Goal: Task Accomplishment & Management: Complete application form

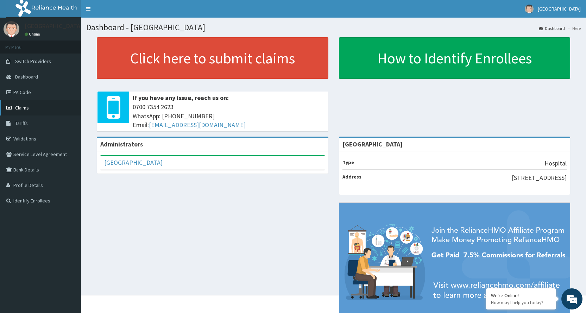
click at [44, 109] on link "Claims" at bounding box center [40, 107] width 81 height 15
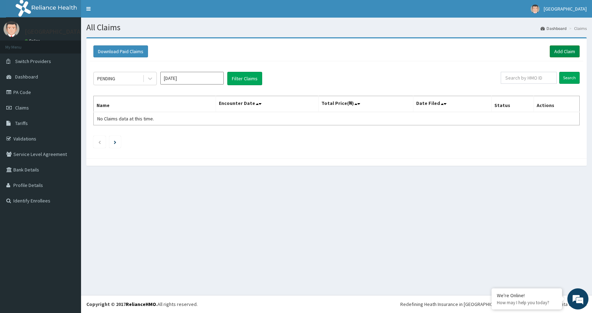
click at [558, 54] on link "Add Claim" at bounding box center [565, 51] width 30 height 12
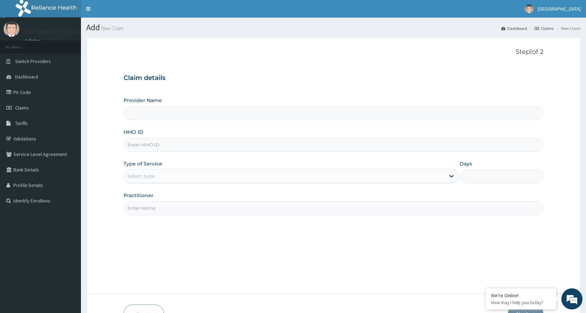
click at [226, 141] on input "HMO ID" at bounding box center [334, 145] width 420 height 14
type input "[GEOGRAPHIC_DATA]"
type input "AGO/10192/A"
click at [258, 179] on div "Select type" at bounding box center [285, 175] width 322 height 11
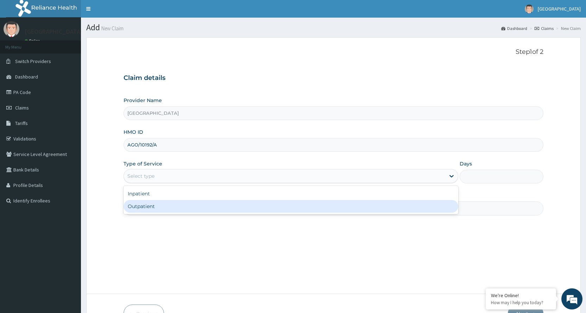
click at [224, 205] on div "Outpatient" at bounding box center [291, 206] width 335 height 13
type input "1"
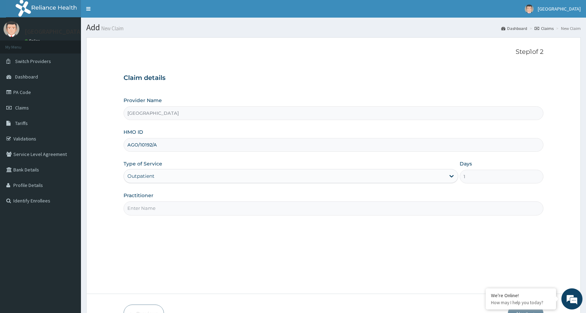
click at [224, 205] on input "Practitioner" at bounding box center [334, 208] width 420 height 14
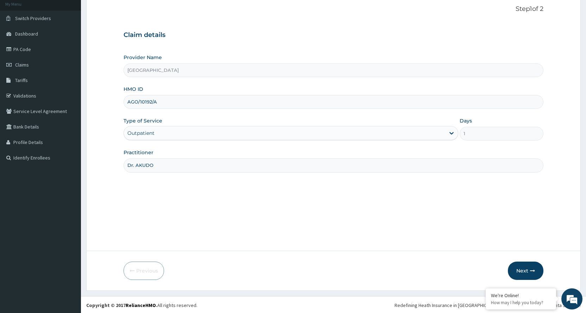
scroll to position [44, 0]
type input "Dr. AKUDO"
click at [539, 264] on button "Next" at bounding box center [526, 270] width 36 height 18
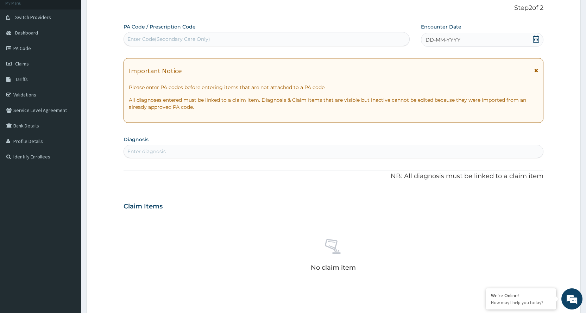
click at [537, 69] on icon at bounding box center [537, 70] width 4 height 5
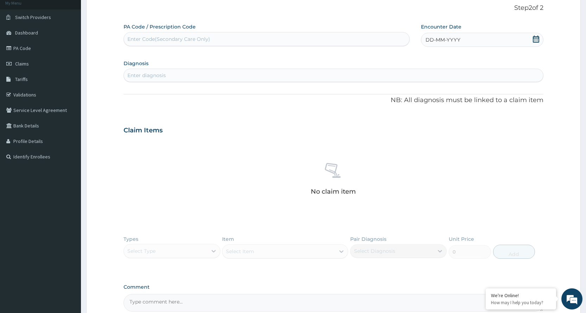
click at [452, 42] on span "DD-MM-YYYY" at bounding box center [443, 39] width 35 height 7
click at [411, 58] on div "September 2025" at bounding box center [449, 59] width 85 height 7
click at [411, 59] on button "Previous Month" at bounding box center [410, 60] width 4 height 4
click at [483, 116] on div "23" at bounding box center [484, 118] width 11 height 11
click at [234, 75] on div "Enter diagnosis" at bounding box center [334, 75] width 420 height 11
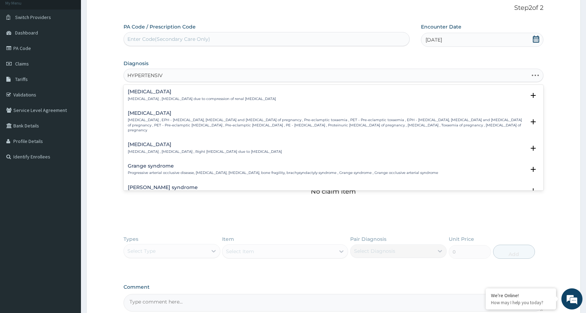
type input "HYPERTENSIVE"
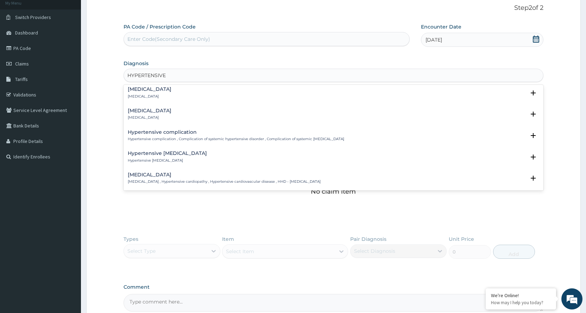
scroll to position [106, 0]
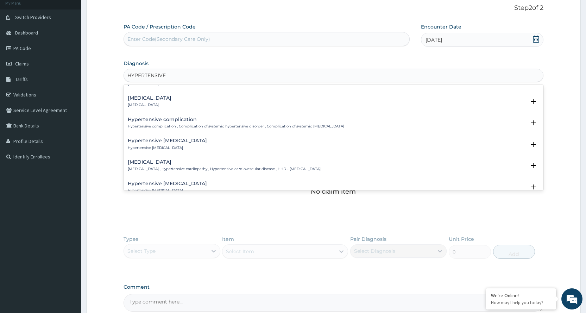
click at [184, 160] on h4 "Hypertensive heart disease" at bounding box center [224, 162] width 193 height 5
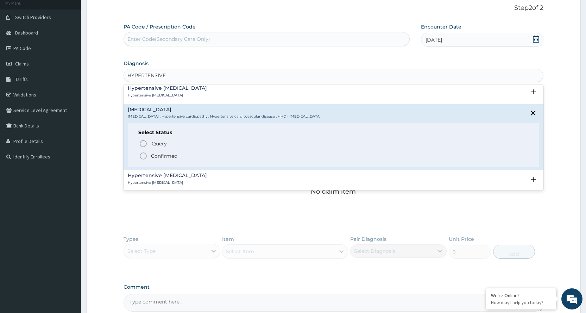
scroll to position [211, 0]
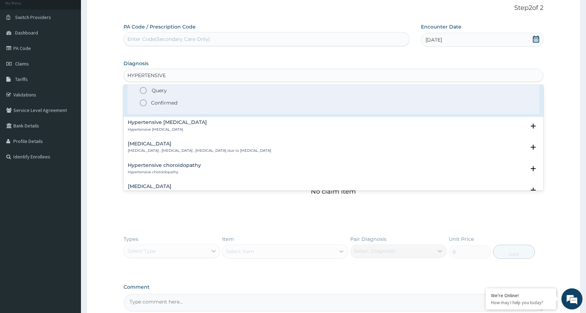
click at [144, 103] on icon "status option filled" at bounding box center [143, 103] width 8 height 8
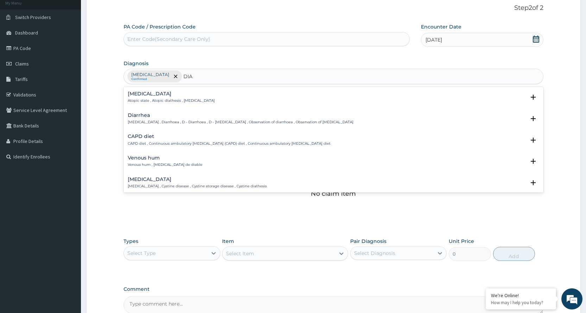
type input "DIAB"
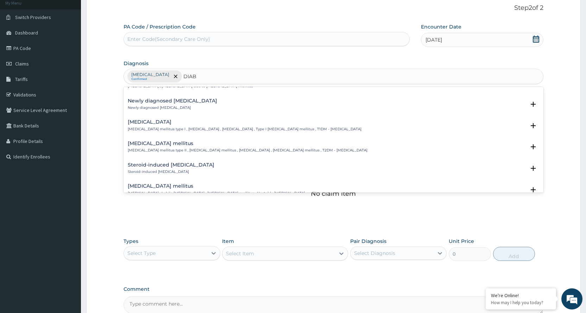
scroll to position [740, 0]
click at [178, 149] on p "Diabetes mellitus type II , Type 2 diabetes mellitus , Diabetes mellitus type 2…" at bounding box center [248, 151] width 240 height 5
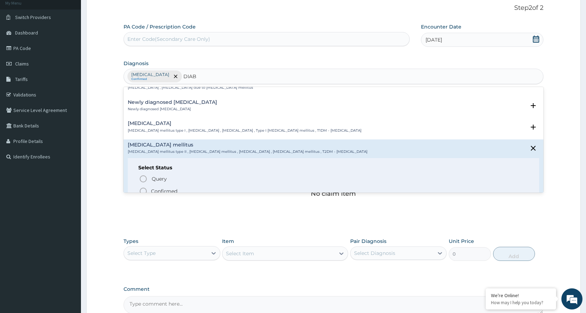
click at [143, 189] on icon "status option filled" at bounding box center [143, 191] width 8 height 8
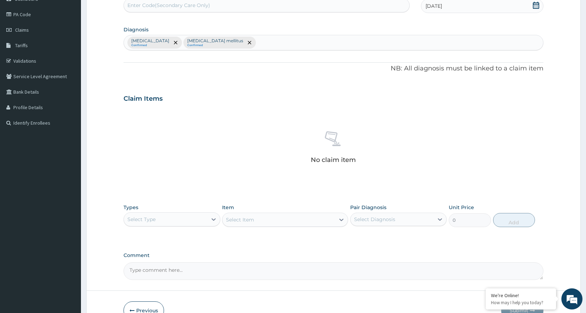
scroll to position [119, 0]
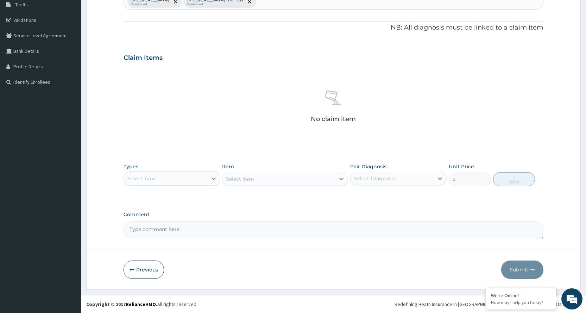
click at [185, 182] on div "Select Type" at bounding box center [165, 178] width 83 height 11
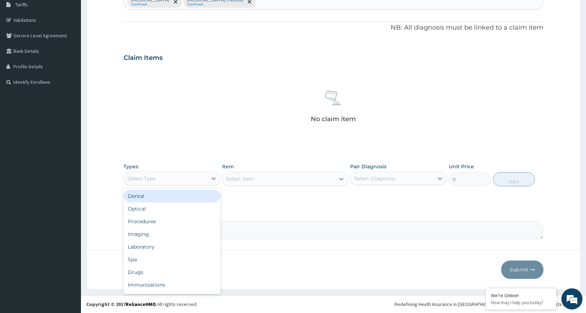
scroll to position [24, 0]
click at [180, 202] on div "Procedures" at bounding box center [172, 197] width 97 height 13
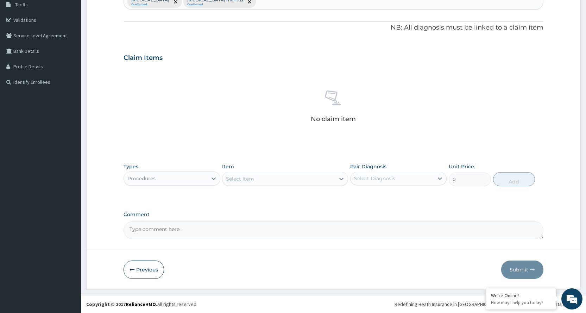
click at [318, 177] on div "Select Item" at bounding box center [279, 178] width 113 height 11
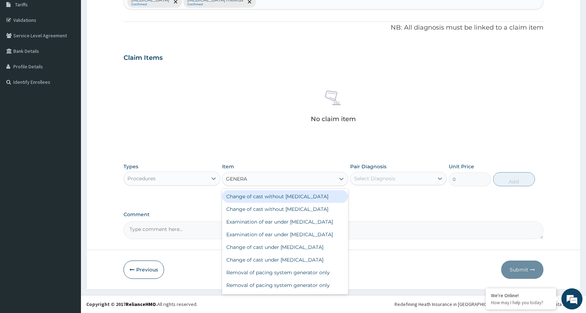
type input "GENERAL"
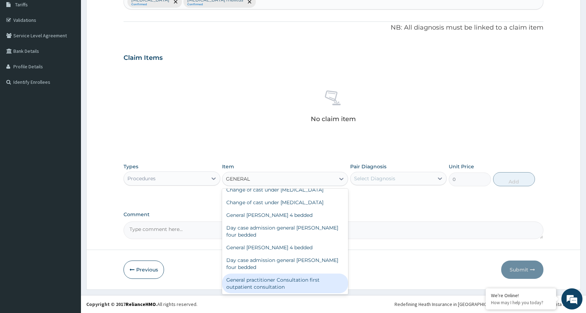
scroll to position [77, 0]
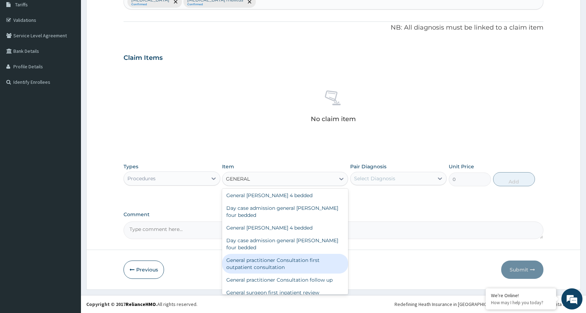
type input "3600"
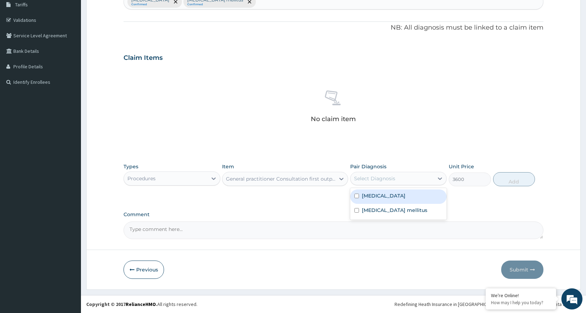
click at [382, 182] on div "Select Diagnosis" at bounding box center [392, 178] width 83 height 11
checkbox input "true"
click at [505, 178] on button "Add" at bounding box center [515, 179] width 42 height 14
type input "0"
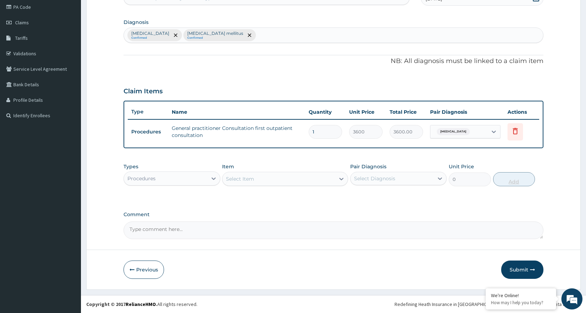
scroll to position [85, 0]
click at [213, 177] on icon at bounding box center [213, 178] width 7 height 7
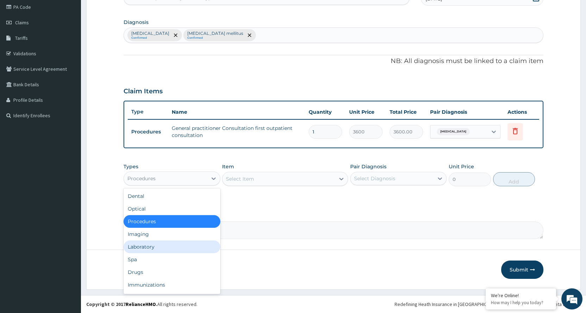
drag, startPoint x: 165, startPoint y: 246, endPoint x: 170, endPoint y: 244, distance: 6.4
click at [170, 244] on div "Laboratory" at bounding box center [172, 247] width 97 height 13
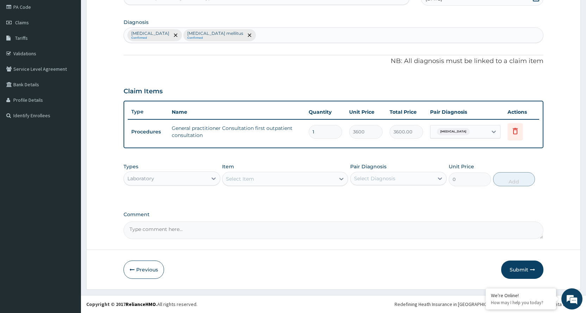
click at [287, 181] on div "Select Item" at bounding box center [279, 178] width 113 height 11
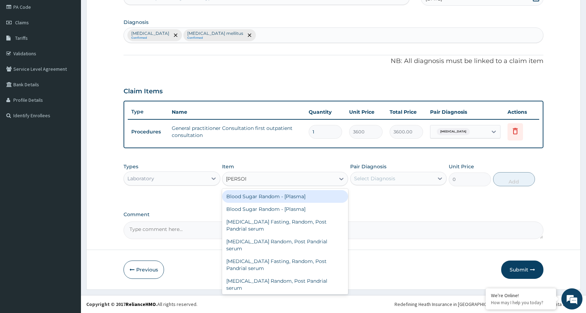
type input "RANDOM"
click at [265, 190] on div "Blood Sugar Random - [Plasma]" at bounding box center [285, 196] width 126 height 13
type input "2100"
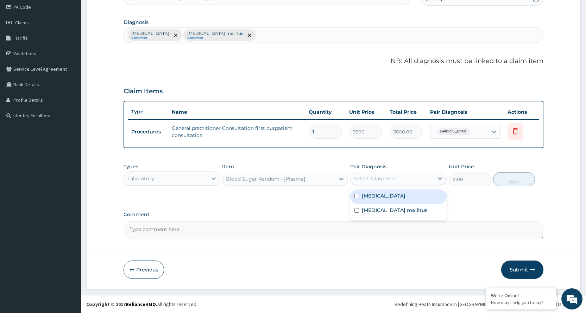
click at [394, 181] on div "Select Diagnosis" at bounding box center [374, 178] width 41 height 7
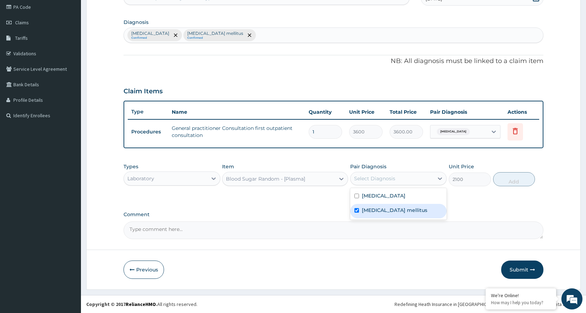
checkbox input "true"
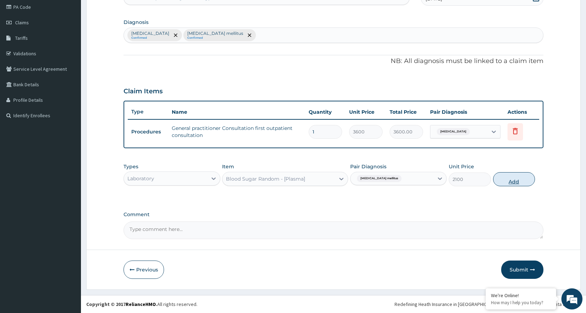
click at [505, 177] on button "Add" at bounding box center [515, 179] width 42 height 14
type input "0"
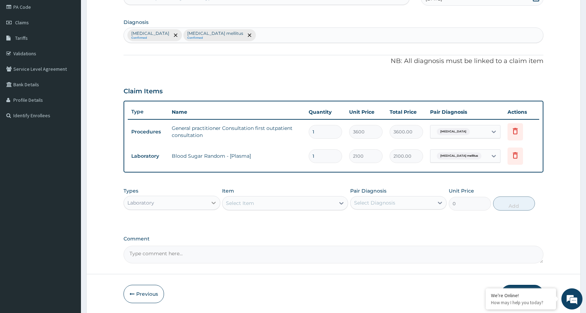
click at [210, 205] on icon at bounding box center [213, 202] width 7 height 7
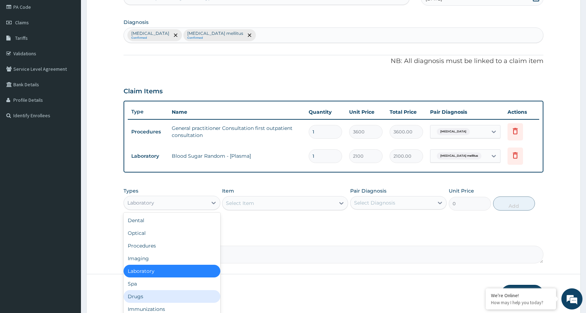
click at [171, 292] on div "Drugs" at bounding box center [172, 296] width 97 height 13
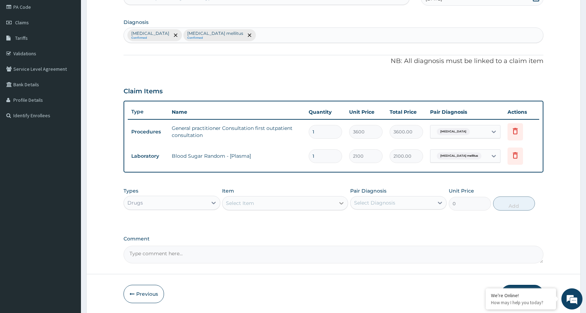
click at [341, 204] on icon at bounding box center [342, 203] width 4 height 2
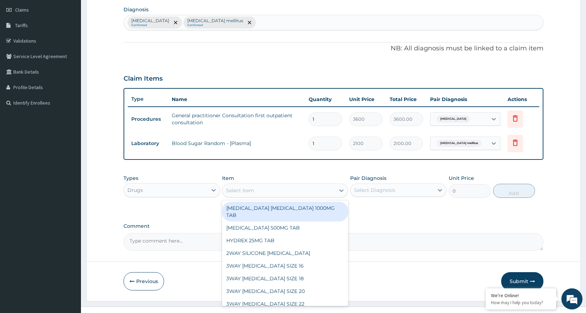
scroll to position [110, 0]
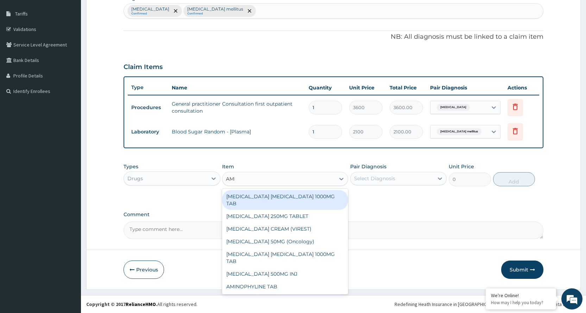
type input "AMLO"
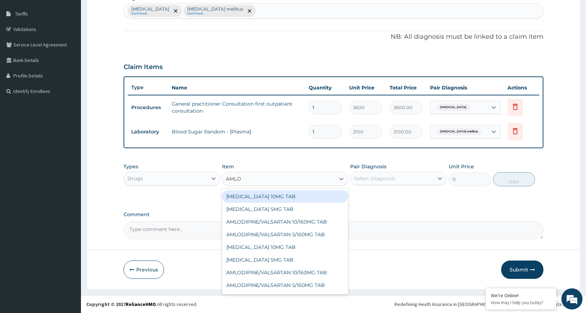
click at [266, 199] on div "AMLODIPINE 10MG TAB" at bounding box center [285, 196] width 126 height 13
type input "56"
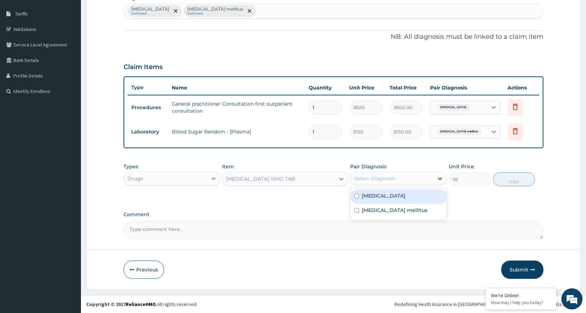
click at [438, 179] on icon at bounding box center [440, 178] width 7 height 7
checkbox input "true"
click at [523, 180] on button "Add" at bounding box center [515, 179] width 42 height 14
type input "0"
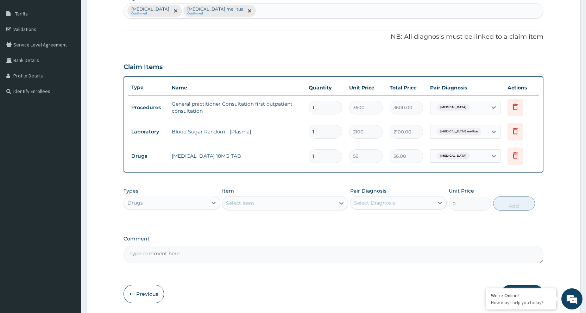
click at [270, 205] on div "Select Item" at bounding box center [279, 203] width 113 height 11
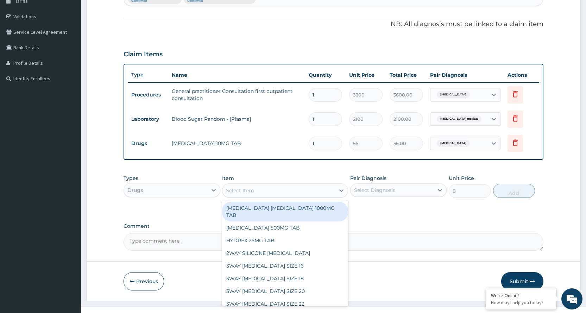
scroll to position [134, 0]
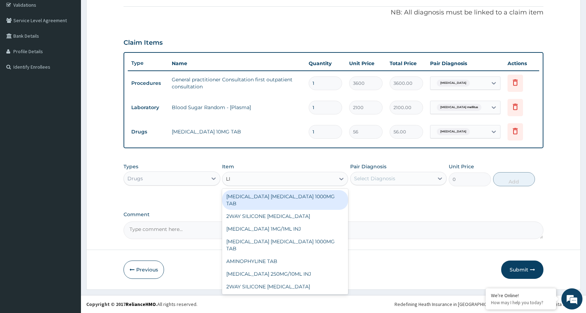
type input "LIS"
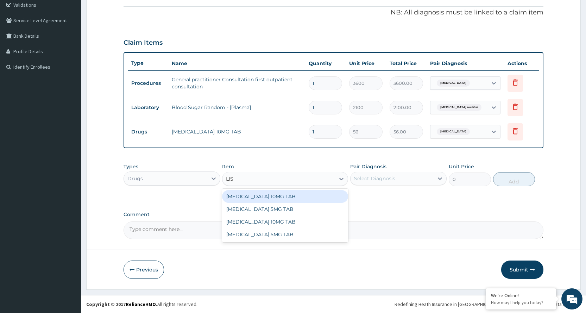
click at [270, 197] on div "LISINOPRIL 10MG TAB" at bounding box center [285, 196] width 126 height 13
type input "73.5"
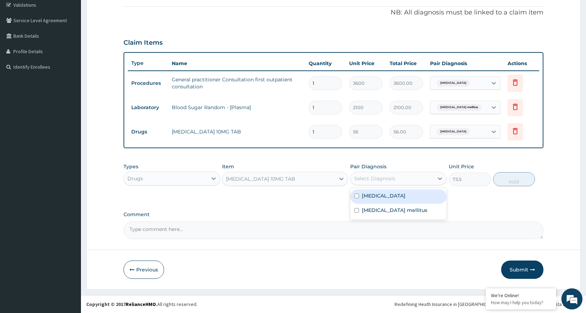
click at [411, 177] on div "Select Diagnosis" at bounding box center [392, 178] width 83 height 11
checkbox input "true"
click at [508, 178] on button "Add" at bounding box center [515, 179] width 42 height 14
type input "0"
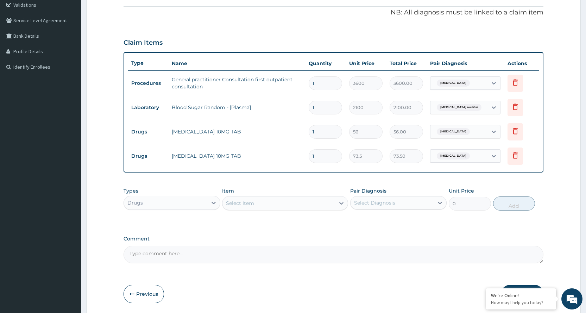
click at [319, 133] on input "1" at bounding box center [325, 132] width 33 height 14
type input "0.00"
type input "3"
type input "168.00"
type input "30"
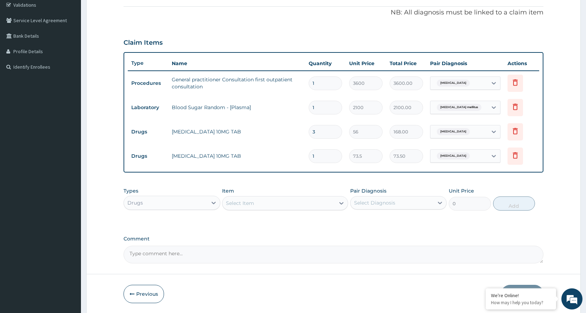
type input "1680.00"
type input "30"
click at [318, 156] on input "1" at bounding box center [325, 156] width 33 height 14
type input "0.00"
type input "3"
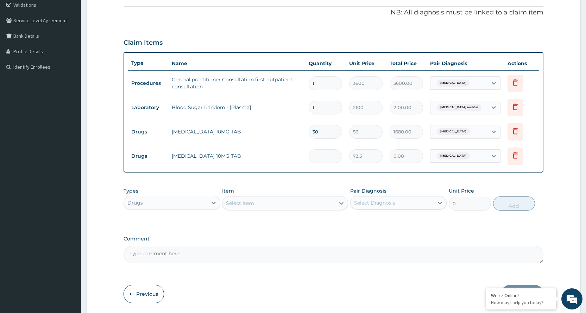
type input "220.50"
type input "30"
type input "2205.00"
type input "30"
click at [307, 202] on div "Select Item" at bounding box center [279, 203] width 113 height 11
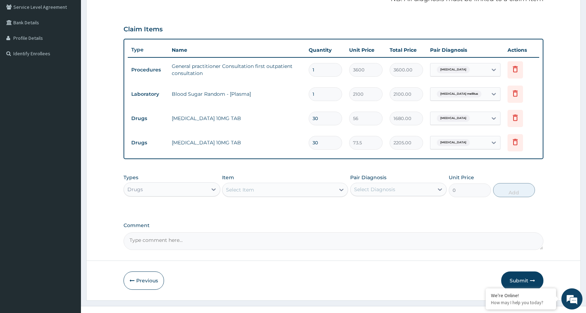
scroll to position [158, 0]
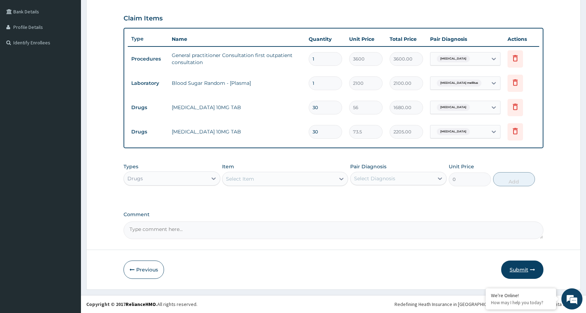
click at [511, 265] on button "Submit" at bounding box center [523, 270] width 42 height 18
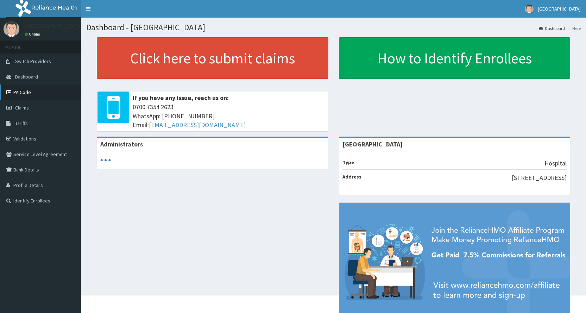
click at [40, 93] on link "PA Code" at bounding box center [40, 92] width 81 height 15
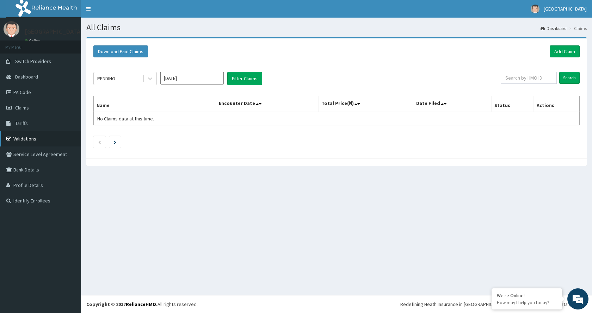
click at [34, 142] on link "Validations" at bounding box center [40, 138] width 81 height 15
click at [565, 50] on link "Add Claim" at bounding box center [565, 51] width 30 height 12
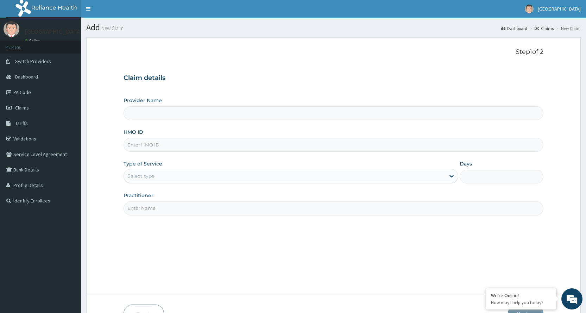
click at [204, 146] on input "HMO ID" at bounding box center [334, 145] width 420 height 14
type input "[GEOGRAPHIC_DATA]"
type input "BXL/10091/C"
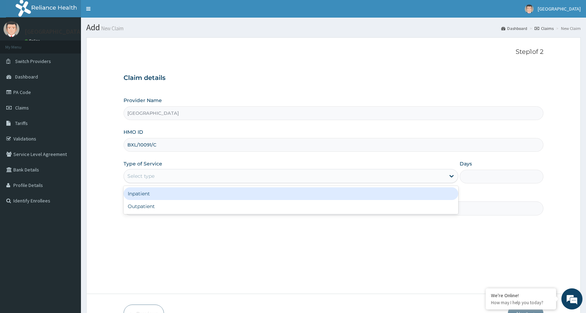
click at [201, 175] on div "Select type" at bounding box center [285, 175] width 322 height 11
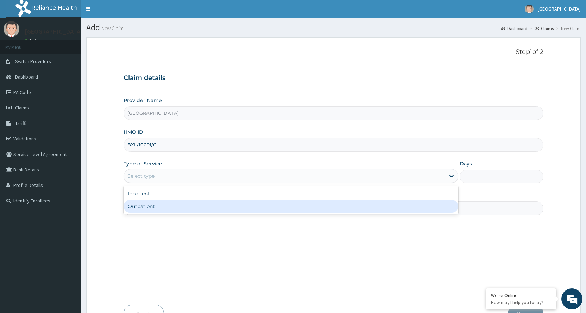
click at [192, 202] on div "Outpatient" at bounding box center [291, 206] width 335 height 13
type input "1"
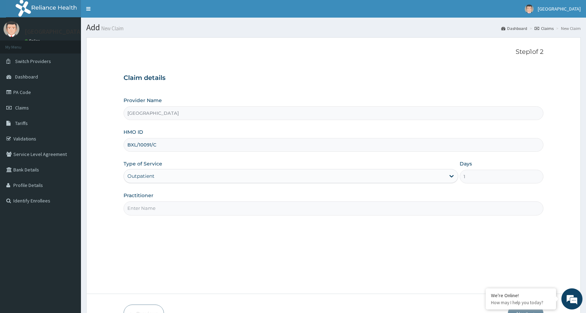
click at [192, 209] on input "Practitioner" at bounding box center [334, 208] width 420 height 14
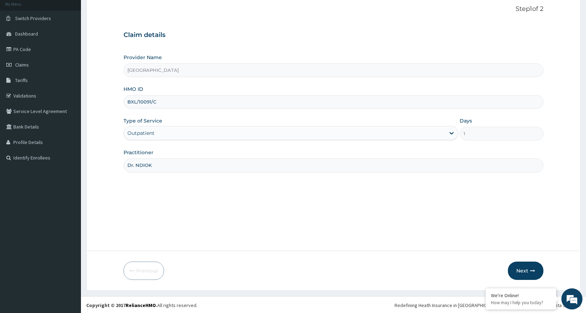
scroll to position [44, 0]
type input "Dr. NDIOK"
click at [524, 269] on button "Next" at bounding box center [526, 270] width 36 height 18
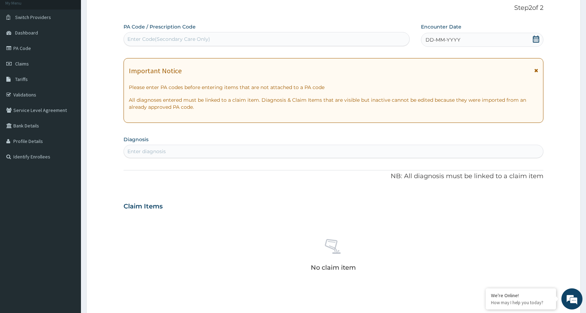
click at [535, 68] on icon at bounding box center [537, 70] width 4 height 5
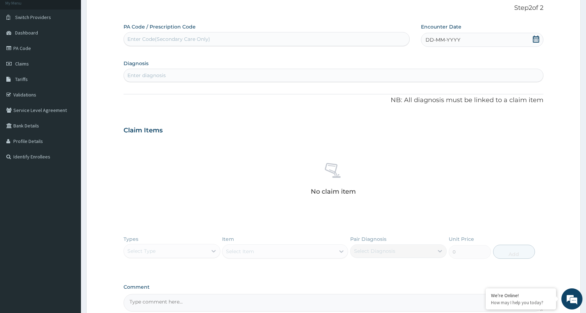
click at [515, 42] on div "DD-MM-YYYY" at bounding box center [482, 40] width 123 height 14
click at [409, 57] on div "September 2025" at bounding box center [449, 59] width 85 height 7
click at [410, 60] on button "Previous Month" at bounding box center [410, 60] width 4 height 4
click at [485, 117] on div "23" at bounding box center [484, 118] width 11 height 11
click at [539, 38] on icon at bounding box center [536, 39] width 6 height 7
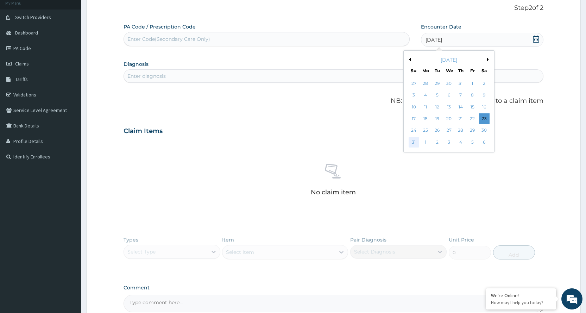
click at [414, 141] on div "31" at bounding box center [414, 142] width 11 height 11
click at [252, 77] on div "Enter diagnosis" at bounding box center [334, 75] width 420 height 11
type input "P"
type input "MALARIA"
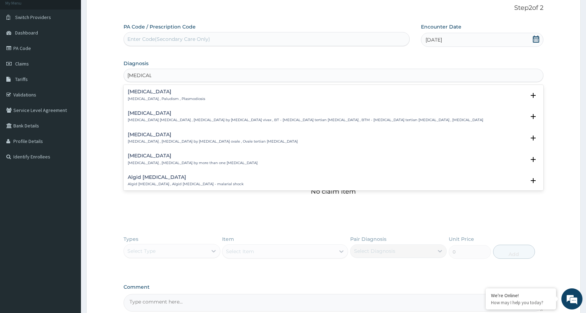
click at [244, 94] on div "Malaria Malaria , Paludism , Plasmodiosis" at bounding box center [334, 95] width 412 height 12
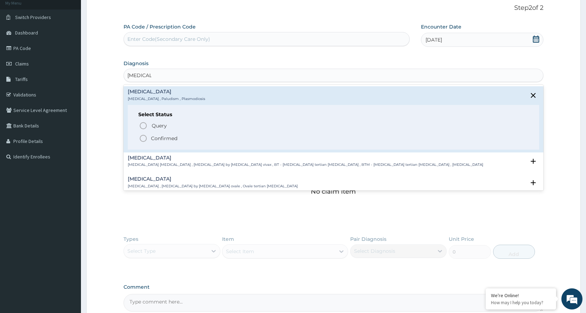
click at [144, 136] on icon "status option filled" at bounding box center [143, 138] width 8 height 8
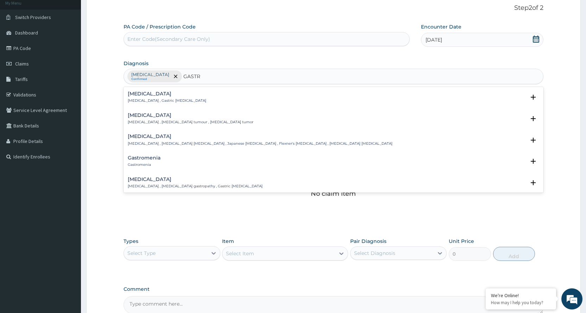
type input "GASTRI"
click at [145, 101] on p "Gastritis , Gastric catarrh" at bounding box center [167, 100] width 79 height 5
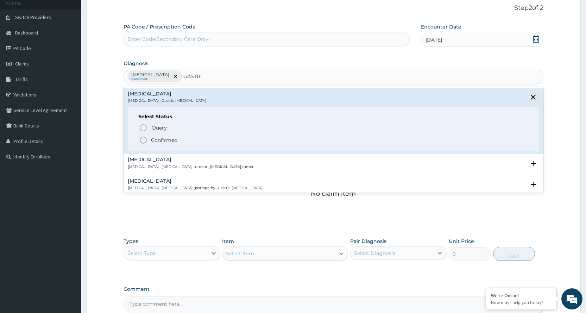
click at [142, 140] on icon "status option filled" at bounding box center [143, 140] width 8 height 8
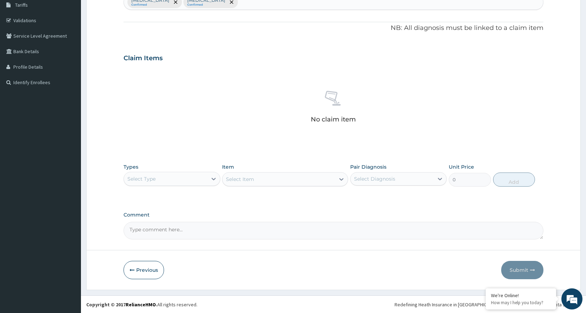
scroll to position [119, 0]
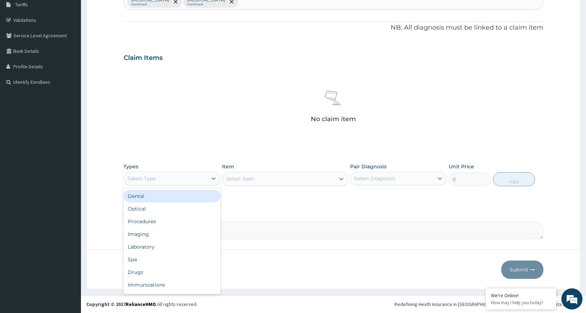
click at [178, 173] on div "Select Type" at bounding box center [165, 178] width 83 height 11
click at [160, 220] on div "Procedures" at bounding box center [172, 221] width 97 height 13
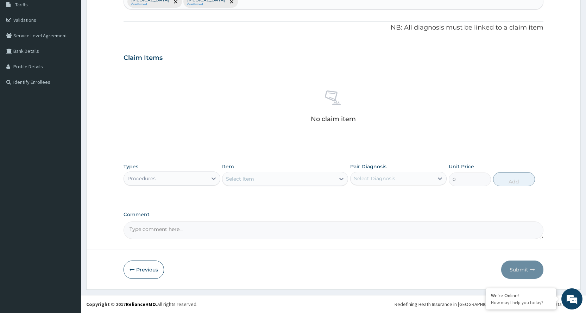
click at [265, 183] on div "Select Item" at bounding box center [279, 178] width 113 height 11
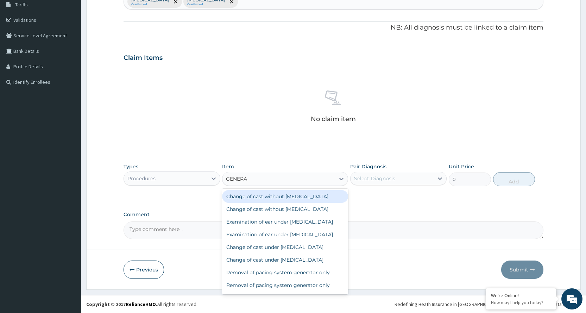
type input "GENERAL"
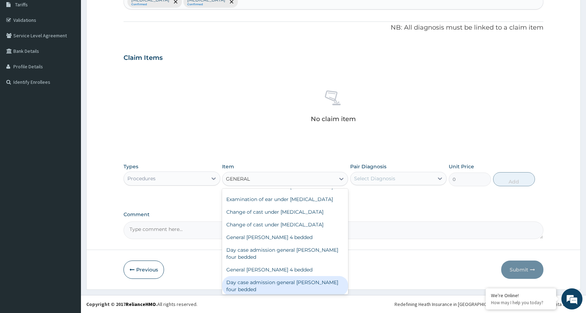
scroll to position [77, 0]
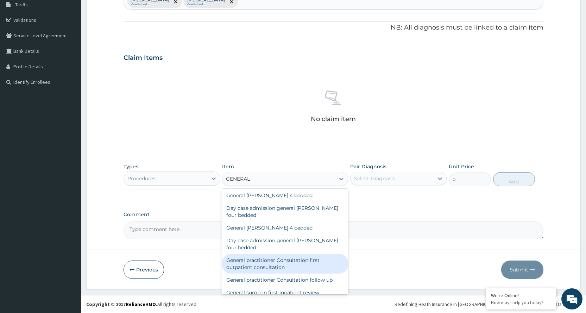
type input "3600"
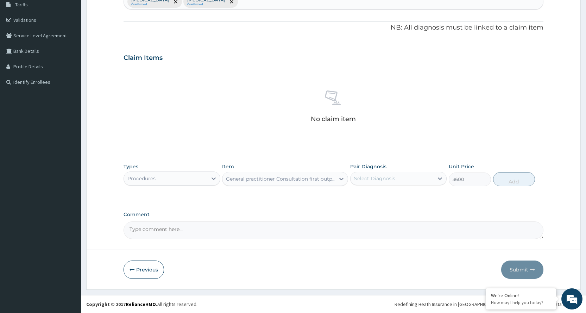
click at [372, 181] on div "Select Diagnosis" at bounding box center [374, 178] width 41 height 7
click at [374, 193] on label "Malaria" at bounding box center [384, 195] width 44 height 7
checkbox input "true"
click at [515, 179] on button "Add" at bounding box center [515, 179] width 42 height 14
type input "0"
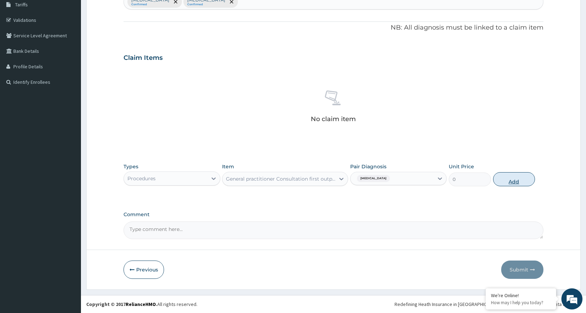
scroll to position [85, 0]
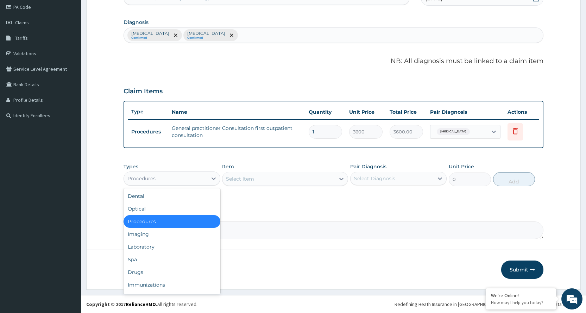
click at [183, 179] on div "Procedures" at bounding box center [165, 178] width 83 height 11
click at [170, 244] on div "Laboratory" at bounding box center [172, 247] width 97 height 13
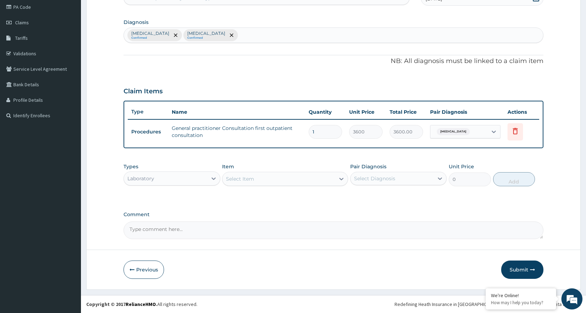
click at [327, 180] on div "Select Item" at bounding box center [279, 178] width 113 height 11
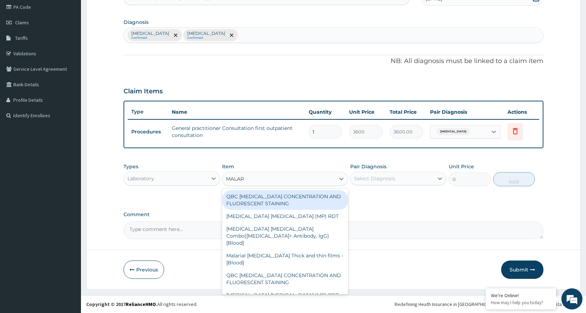
type input "MALARI"
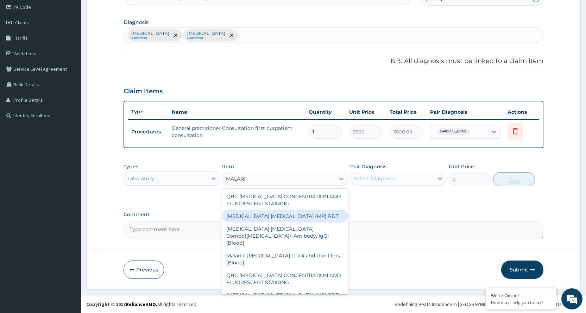
click at [306, 213] on div "MALARIA PARASITE (MP) RDT" at bounding box center [285, 216] width 126 height 13
type input "2100"
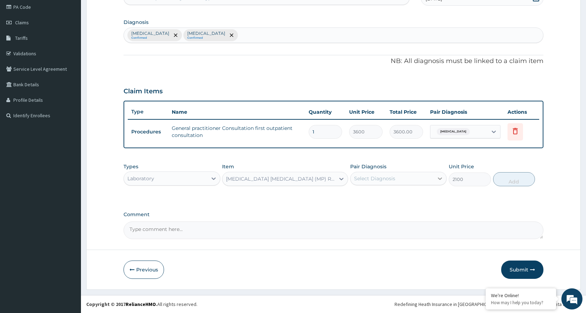
click at [437, 175] on icon at bounding box center [440, 178] width 7 height 7
checkbox input "true"
click at [512, 177] on button "Add" at bounding box center [515, 179] width 42 height 14
type input "0"
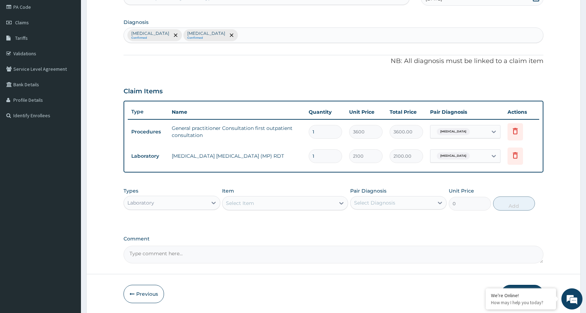
click at [320, 210] on div "Select Item" at bounding box center [285, 203] width 126 height 14
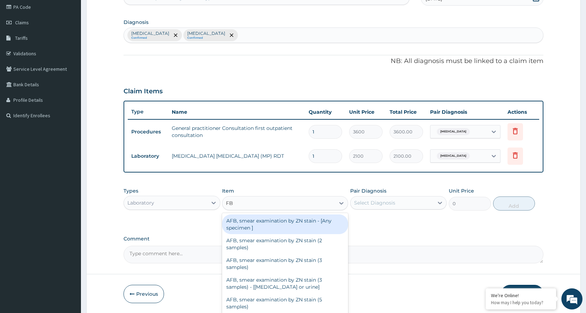
type input "FBC"
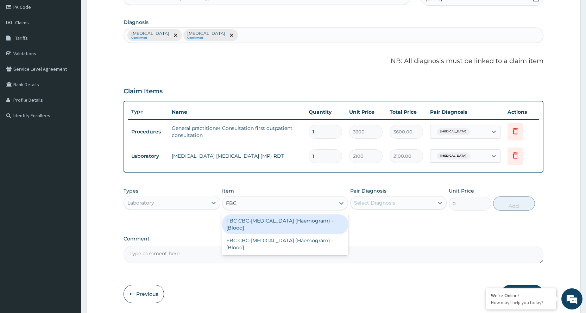
click at [297, 225] on div "FBC CBC-Complete Blood Count (Haemogram) - [Blood]" at bounding box center [285, 225] width 126 height 20
type input "4200"
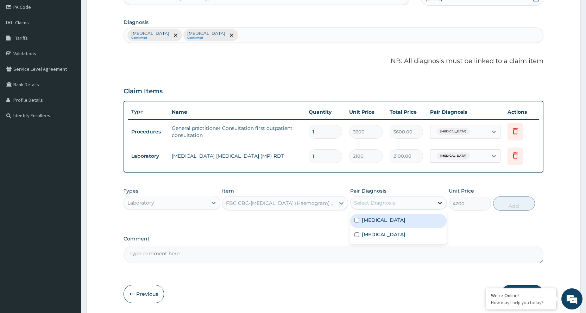
click at [440, 204] on icon at bounding box center [440, 202] width 7 height 7
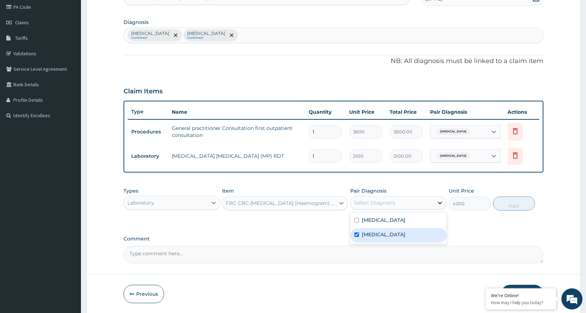
checkbox input "true"
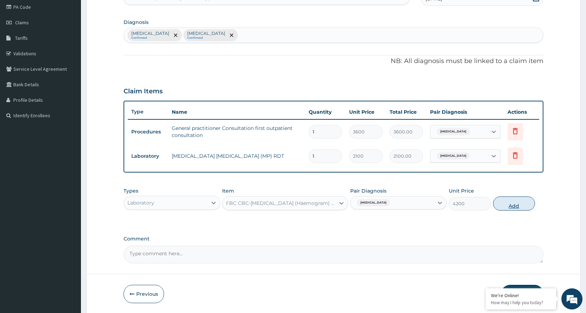
click at [507, 204] on button "Add" at bounding box center [515, 204] width 42 height 14
type input "0"
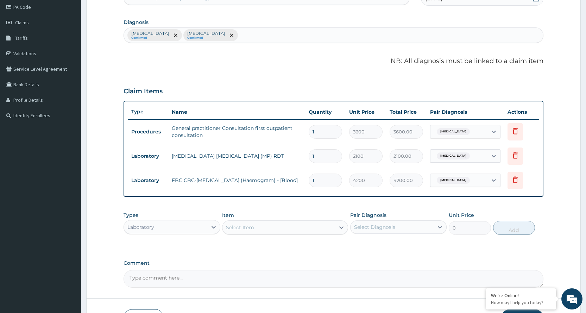
click at [187, 228] on div "Laboratory" at bounding box center [165, 227] width 83 height 11
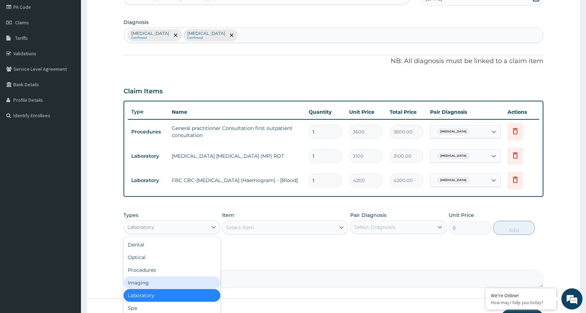
scroll to position [24, 0]
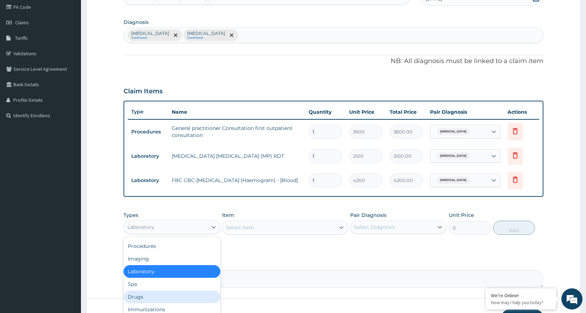
click at [173, 296] on div "Drugs" at bounding box center [172, 297] width 97 height 13
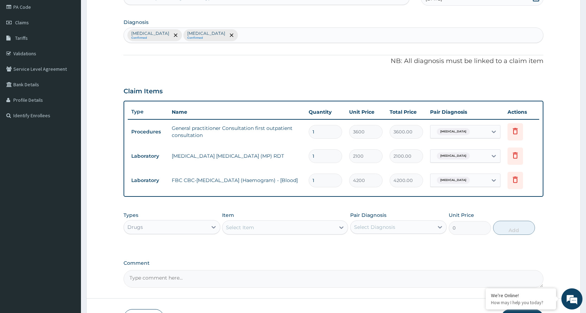
click at [317, 230] on div "Select Item" at bounding box center [279, 227] width 113 height 11
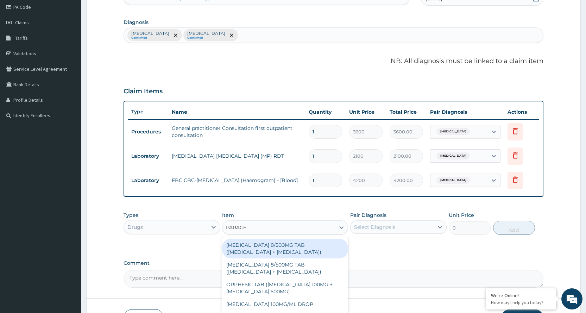
type input "PARACET"
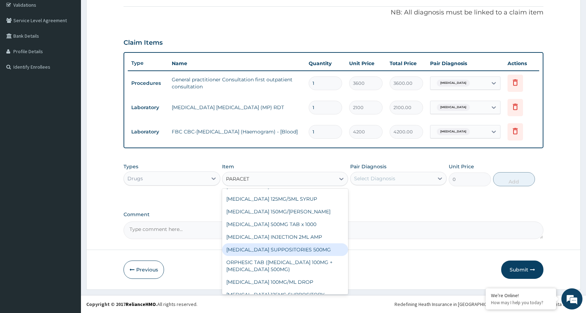
scroll to position [179, 0]
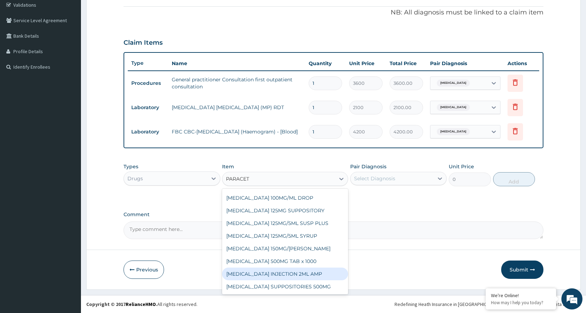
click at [293, 273] on div "PARACETAMOL INJECTION 2ML AMP" at bounding box center [285, 274] width 126 height 13
type input "700"
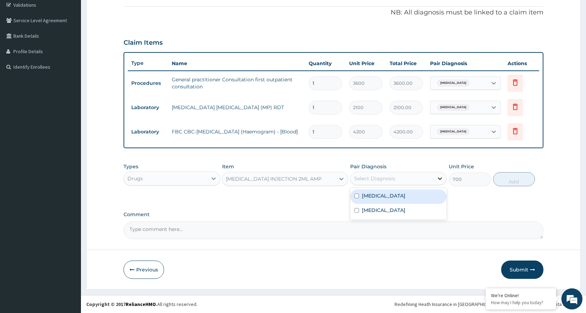
click at [439, 179] on icon at bounding box center [440, 178] width 7 height 7
checkbox input "true"
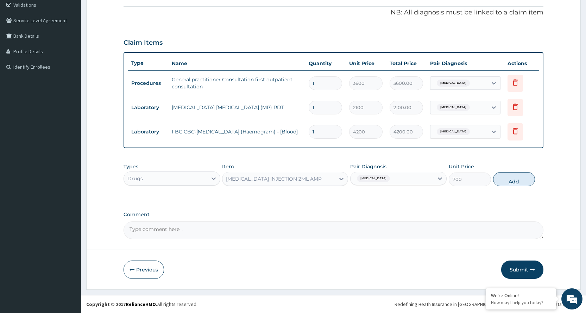
click at [510, 181] on button "Add" at bounding box center [515, 179] width 42 height 14
type input "0"
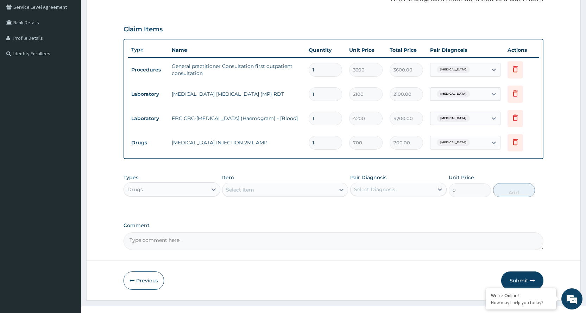
scroll to position [158, 0]
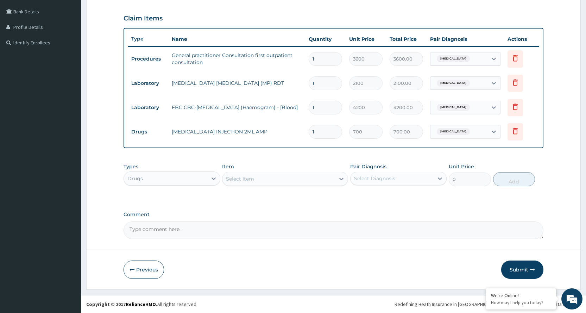
click at [520, 266] on button "Submit" at bounding box center [523, 270] width 42 height 18
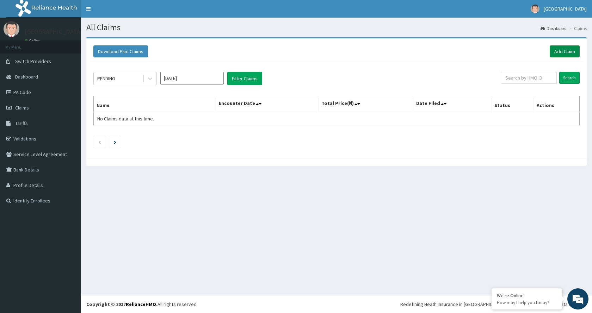
click at [566, 46] on link "Add Claim" at bounding box center [565, 51] width 30 height 12
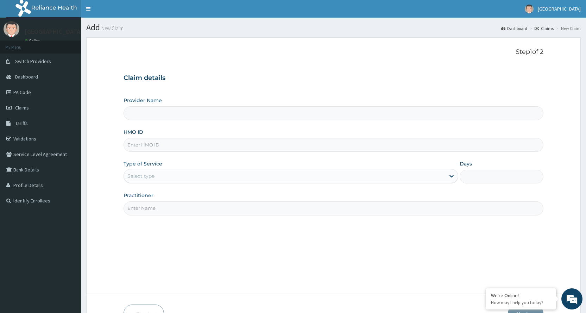
type input "[GEOGRAPHIC_DATA]"
click at [191, 175] on div "Select type" at bounding box center [285, 175] width 322 height 11
type input "BXL/10057/B"
drag, startPoint x: 130, startPoint y: 176, endPoint x: 165, endPoint y: 174, distance: 35.0
click at [165, 174] on div "BXL/10057/B BXL/10057/B" at bounding box center [285, 175] width 322 height 11
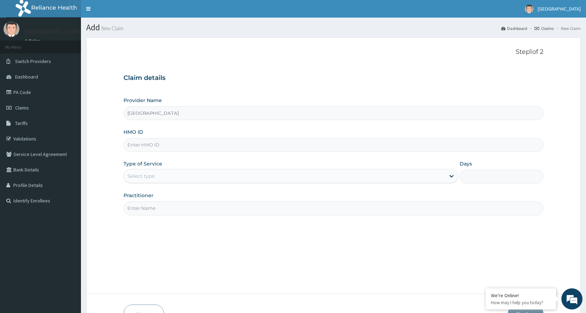
click at [165, 174] on div "Select type" at bounding box center [285, 175] width 322 height 11
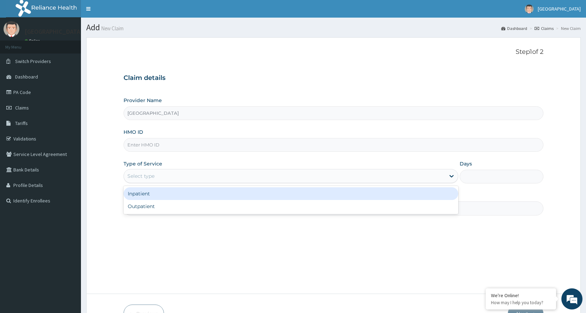
click at [165, 174] on div "Select type" at bounding box center [285, 175] width 322 height 11
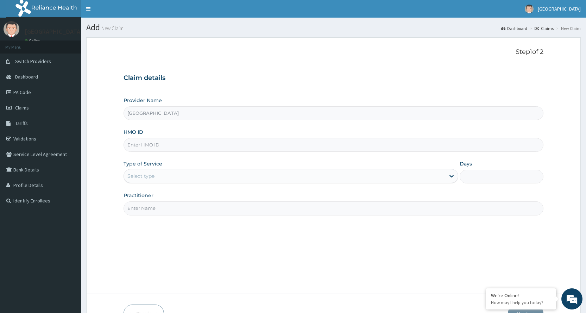
click at [165, 174] on div "Select type" at bounding box center [285, 175] width 322 height 11
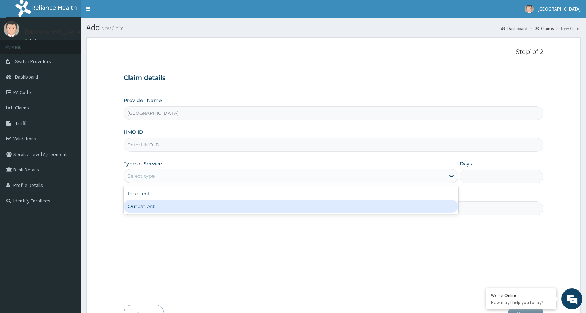
click at [159, 205] on div "Outpatient" at bounding box center [291, 206] width 335 height 13
type input "1"
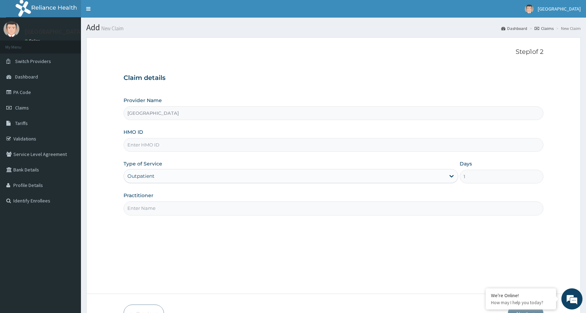
click at [168, 144] on input "HMO ID" at bounding box center [334, 145] width 420 height 14
drag, startPoint x: 128, startPoint y: 145, endPoint x: 159, endPoint y: 144, distance: 31.8
click at [159, 144] on input "bxl/10047/B" at bounding box center [334, 145] width 420 height 14
type input "C"
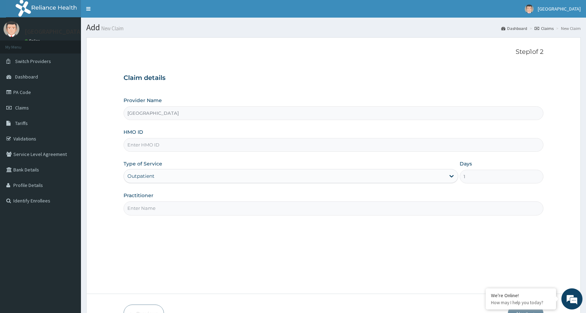
paste input "B"
drag, startPoint x: 127, startPoint y: 142, endPoint x: 173, endPoint y: 149, distance: 45.9
click at [173, 149] on input "bxl/10047/a" at bounding box center [334, 145] width 420 height 14
type input "bxl/10047/a"
click at [55, 138] on link "Validations" at bounding box center [40, 138] width 81 height 15
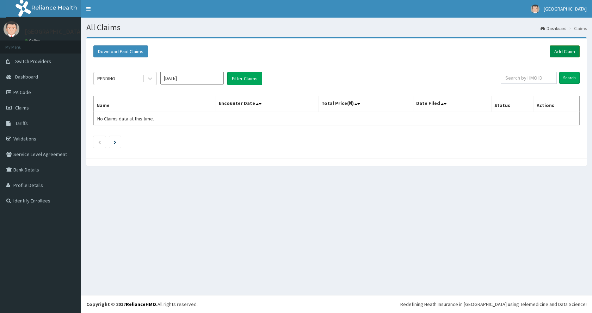
click at [572, 52] on link "Add Claim" at bounding box center [565, 51] width 30 height 12
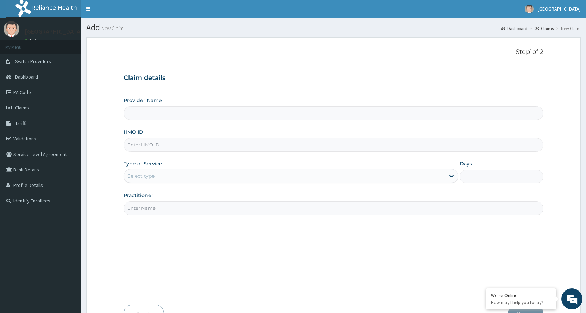
drag, startPoint x: 0, startPoint y: 0, endPoint x: 204, endPoint y: 147, distance: 251.3
click at [204, 147] on input "HMO ID" at bounding box center [334, 145] width 420 height 14
type input "[GEOGRAPHIC_DATA]"
type input "V"
paste input "bxl/10047/a"
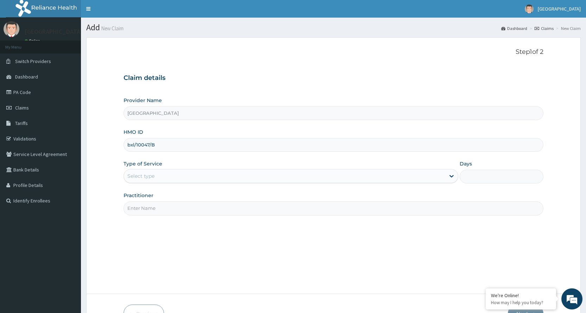
type input "bxl/10047/B"
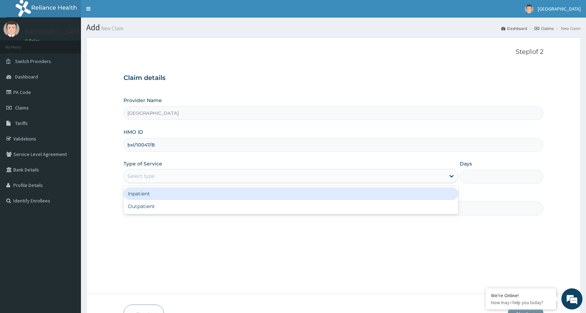
click at [179, 178] on div "Select type" at bounding box center [285, 175] width 322 height 11
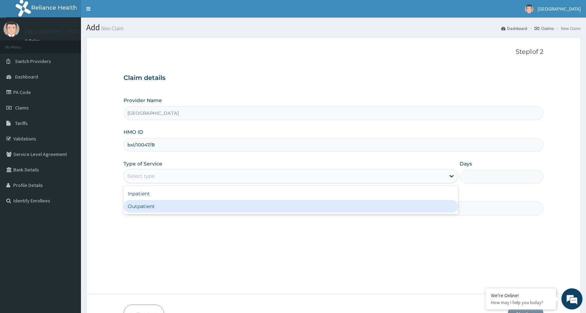
click at [172, 205] on div "Outpatient" at bounding box center [291, 206] width 335 height 13
type input "1"
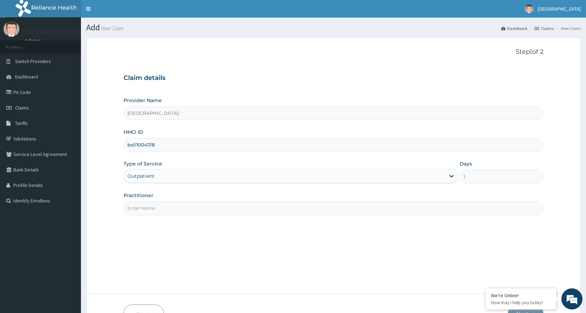
click at [176, 208] on input "Practitioner" at bounding box center [334, 208] width 420 height 14
click at [170, 210] on input "Dr. AKUDO" at bounding box center [334, 208] width 420 height 14
click at [172, 210] on input "Dr. AKUDO" at bounding box center [334, 208] width 420 height 14
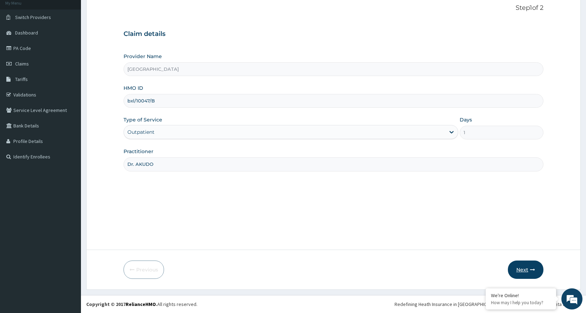
type input "Dr. AKUDO"
click at [528, 263] on button "Next" at bounding box center [526, 270] width 36 height 18
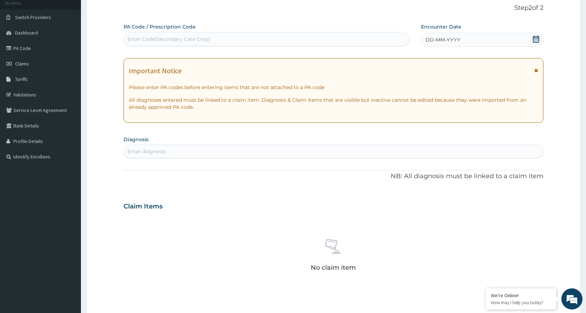
click at [536, 71] on icon at bounding box center [537, 70] width 4 height 5
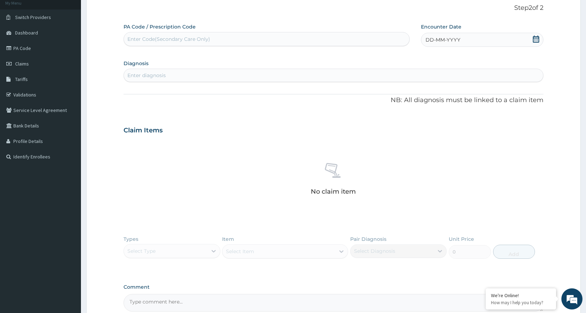
click at [509, 42] on div "DD-MM-YYYY" at bounding box center [482, 40] width 123 height 14
click at [410, 60] on button "Previous Month" at bounding box center [410, 60] width 4 height 4
click at [472, 116] on div "22" at bounding box center [472, 118] width 11 height 11
click at [202, 74] on div "Enter diagnosis" at bounding box center [334, 75] width 420 height 11
click at [223, 79] on div "Enter diagnosis" at bounding box center [334, 75] width 420 height 11
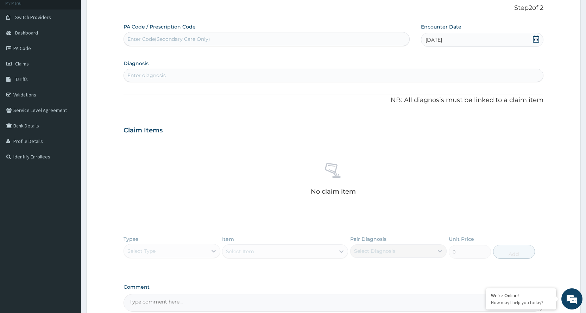
click at [223, 75] on div "Enter diagnosis" at bounding box center [334, 75] width 420 height 11
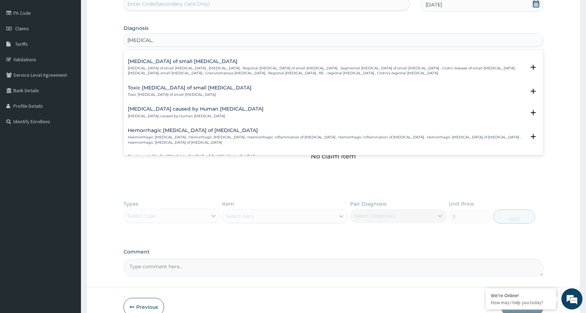
scroll to position [704, 0]
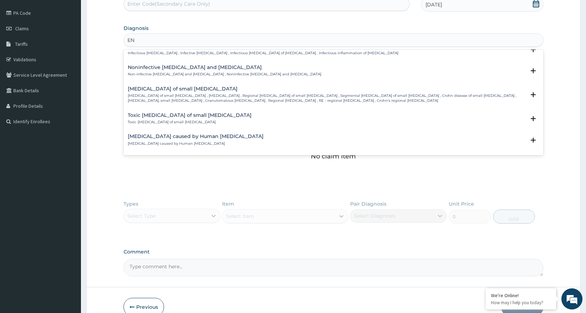
type input "E"
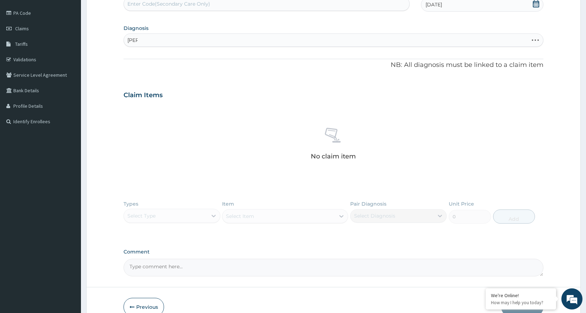
type input "SALM"
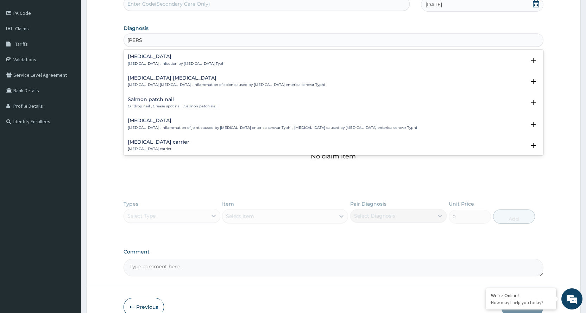
click at [183, 56] on h4 "Typhoid fever" at bounding box center [177, 56] width 98 height 5
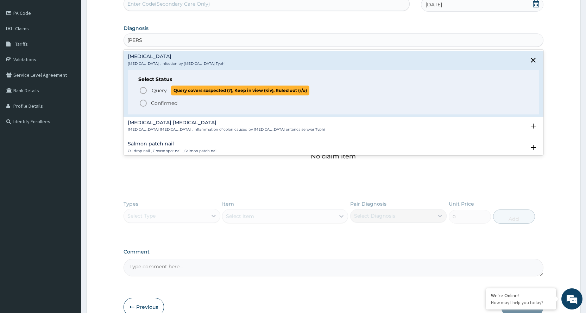
click at [150, 89] on span "Query Query covers suspected (?), Keep in view (kiv), Ruled out (r/o)" at bounding box center [334, 91] width 390 height 10
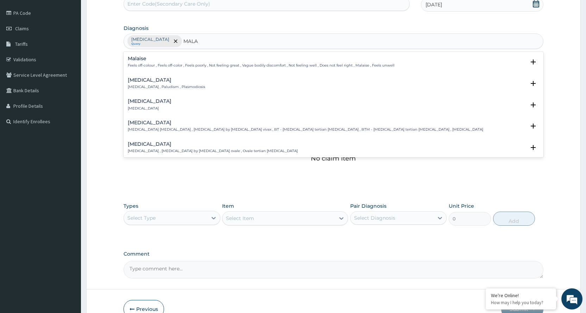
type input "MALAR"
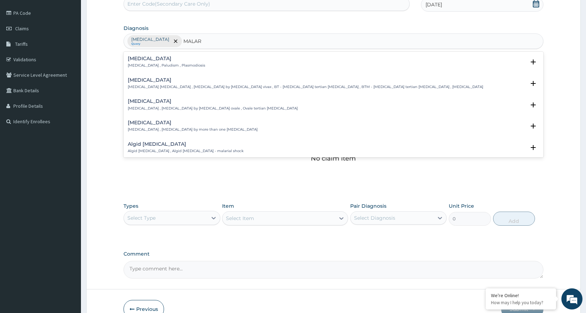
click at [179, 63] on p "Malaria , Paludism , Plasmodiosis" at bounding box center [166, 65] width 77 height 5
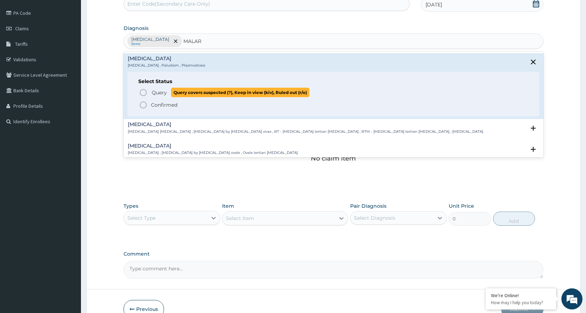
click at [143, 93] on icon "status option query" at bounding box center [143, 92] width 8 height 8
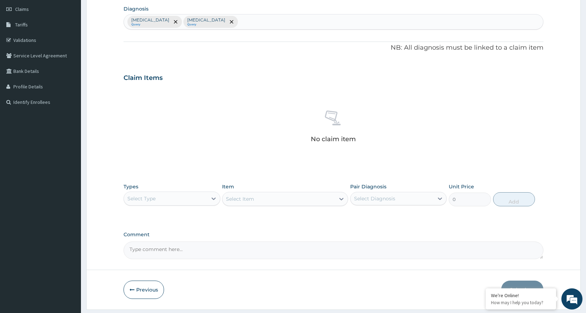
scroll to position [119, 0]
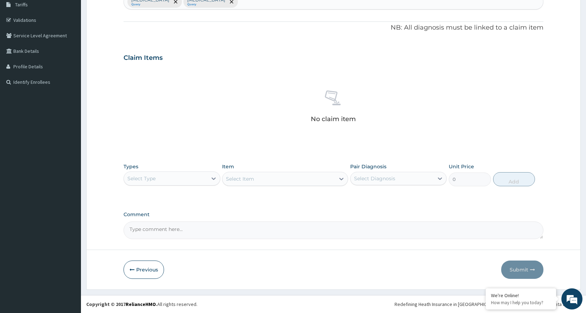
click at [191, 173] on div "Select Type" at bounding box center [165, 178] width 83 height 11
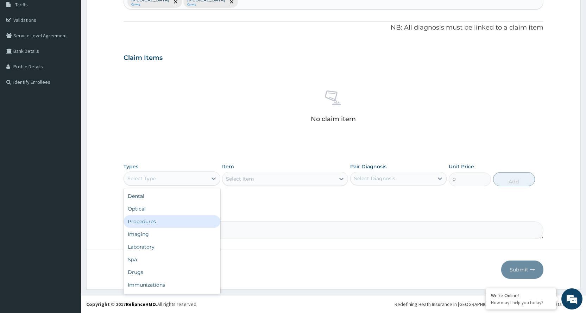
click at [170, 219] on div "Procedures" at bounding box center [172, 221] width 97 height 13
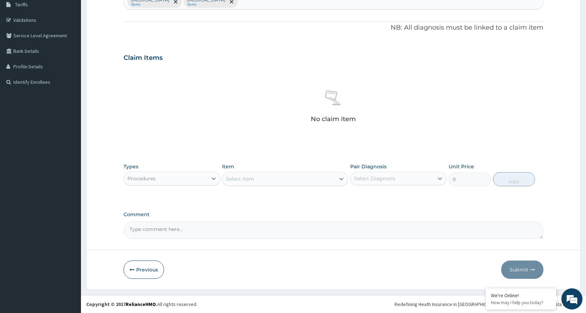
click at [261, 176] on div "Select Item" at bounding box center [279, 178] width 113 height 11
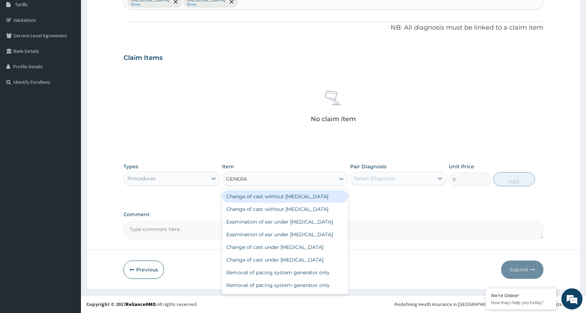
type input "GENERAL"
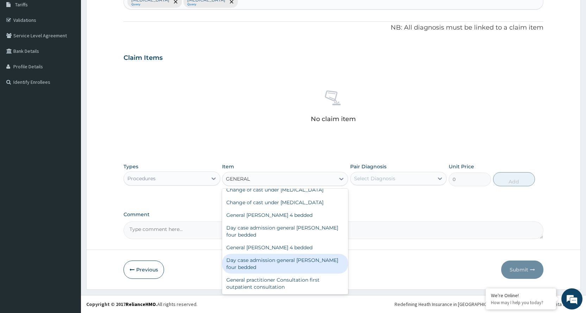
scroll to position [77, 0]
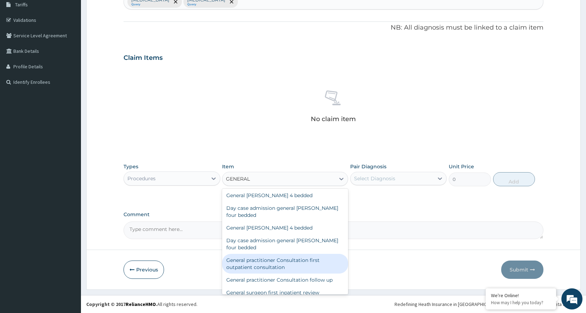
type input "3600"
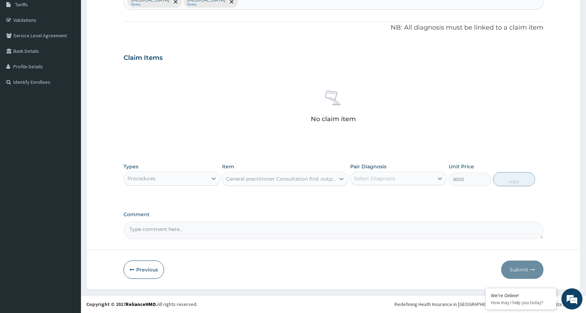
click at [384, 178] on div "Select Diagnosis" at bounding box center [374, 178] width 41 height 7
checkbox input "true"
click at [510, 179] on button "Add" at bounding box center [515, 179] width 42 height 14
type input "0"
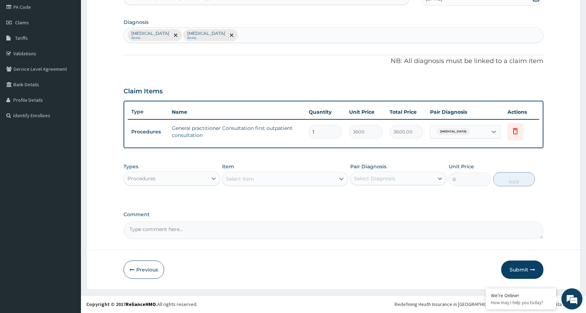
click at [175, 176] on div "Procedures" at bounding box center [165, 178] width 83 height 11
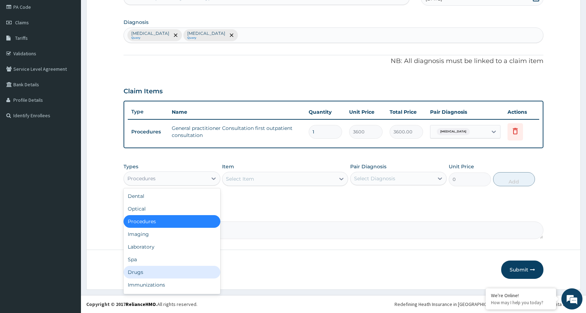
click at [150, 274] on div "Drugs" at bounding box center [172, 272] width 97 height 13
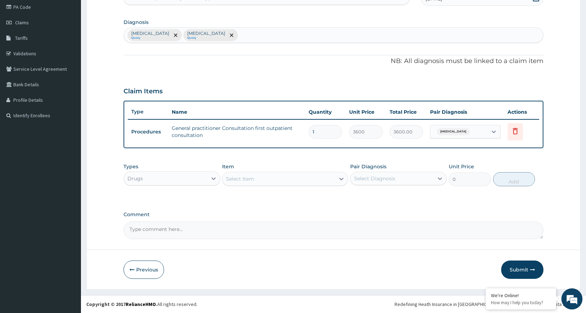
click at [307, 177] on div "Select Item" at bounding box center [279, 178] width 113 height 11
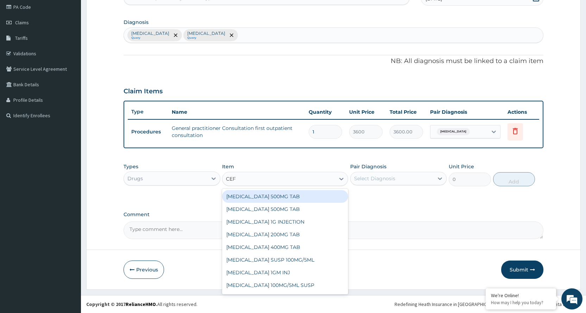
type input "CEFT"
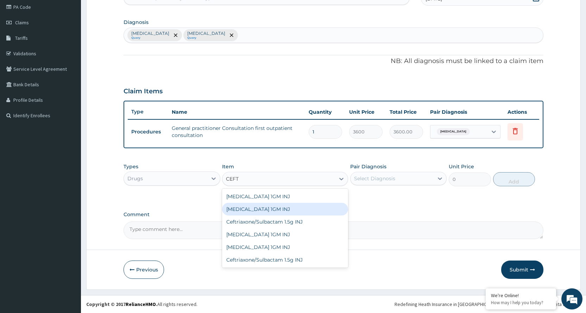
click at [305, 210] on div "CEFTRIAXONE 1GM INJ" at bounding box center [285, 209] width 126 height 13
type input "1400"
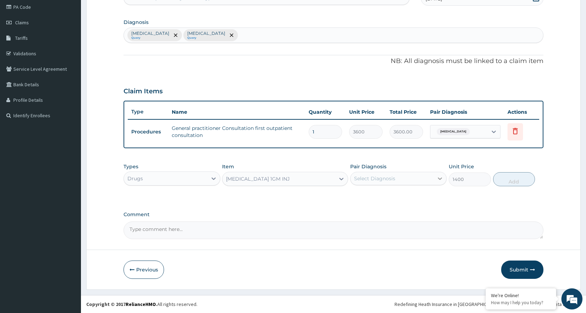
click at [438, 178] on icon at bounding box center [440, 178] width 7 height 7
checkbox input "true"
click at [510, 178] on button "Add" at bounding box center [515, 179] width 42 height 14
type input "0"
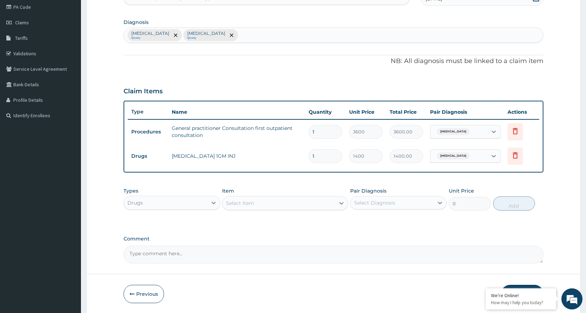
click at [262, 208] on div "Select Item" at bounding box center [279, 203] width 113 height 11
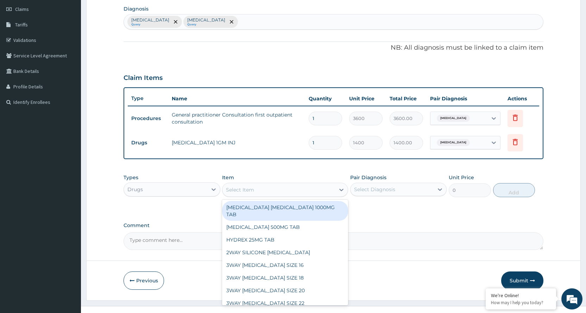
scroll to position [110, 0]
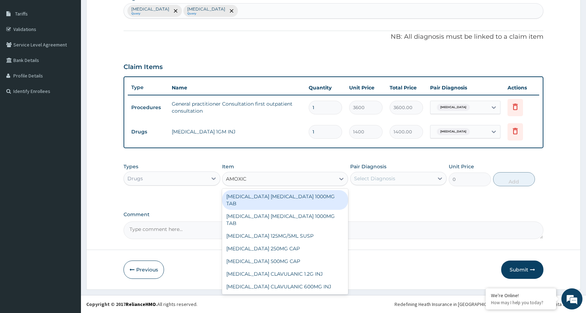
type input "AMOXICI"
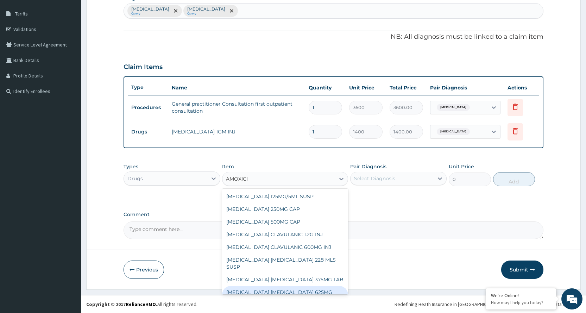
scroll to position [152, 0]
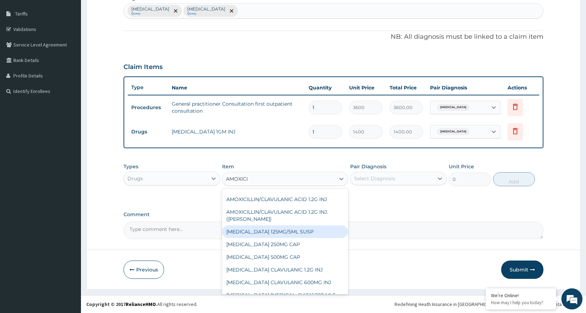
click at [299, 225] on div "AMOXICILLIN 125MG/5ML SUSP" at bounding box center [285, 231] width 126 height 13
type input "840"
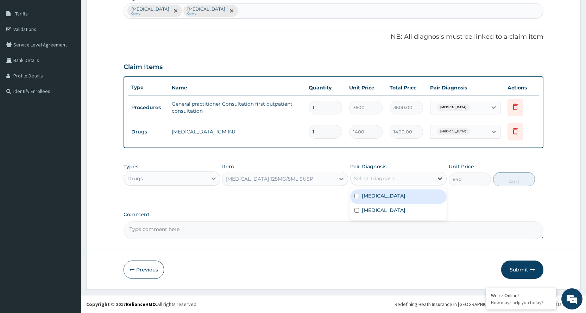
click at [440, 178] on icon at bounding box center [440, 178] width 7 height 7
click at [429, 194] on div "Typhoid fever" at bounding box center [398, 197] width 97 height 14
checkbox input "true"
click at [506, 184] on button "Add" at bounding box center [515, 179] width 42 height 14
type input "0"
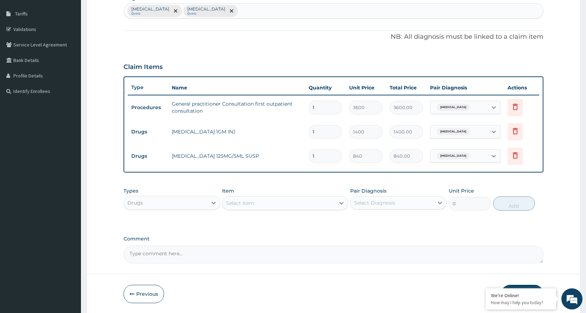
type input "0.00"
type input "2"
type input "1680.00"
type input "21"
type input "17640.00"
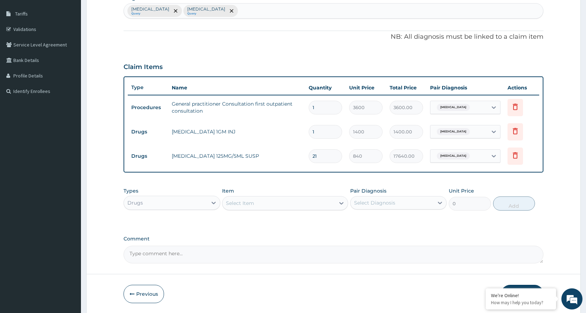
type input "2"
type input "1680.00"
type input "0.00"
type input "1"
type input "840.00"
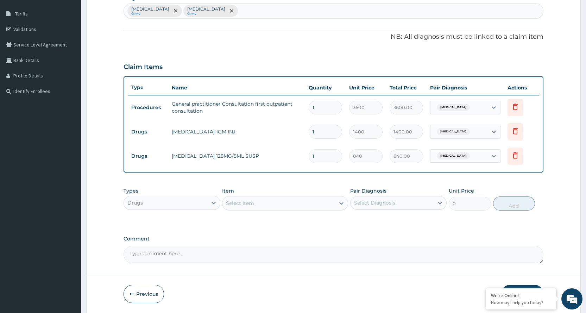
drag, startPoint x: 324, startPoint y: 156, endPoint x: 328, endPoint y: 155, distance: 4.8
click at [328, 155] on input "1" at bounding box center [325, 156] width 33 height 14
type input "0.00"
type input "2"
type input "1680.00"
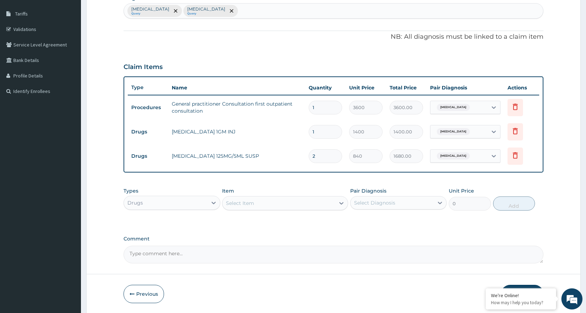
type input "21"
type input "17640.00"
type input "21"
click at [256, 204] on div "Select Item" at bounding box center [279, 203] width 113 height 11
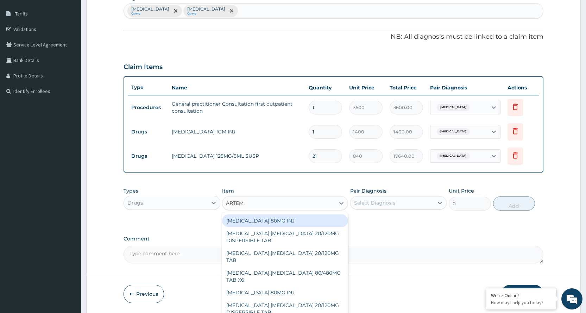
type input "ARTEME"
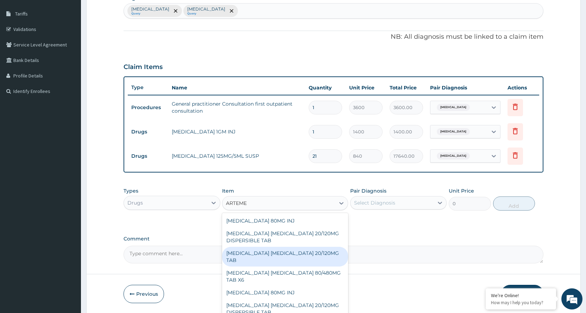
click at [298, 250] on div "ARTEMETHER LUMEFANTRINE 20/120MG TAB" at bounding box center [285, 257] width 126 height 20
type input "84"
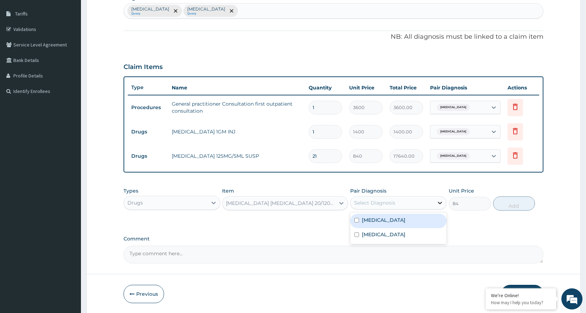
click at [440, 202] on icon at bounding box center [440, 202] width 7 height 7
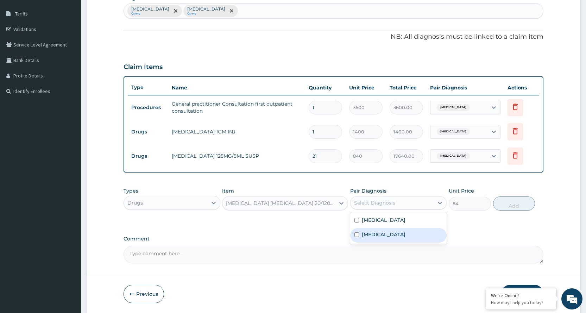
click at [382, 230] on div "Malaria" at bounding box center [398, 235] width 97 height 14
checkbox input "true"
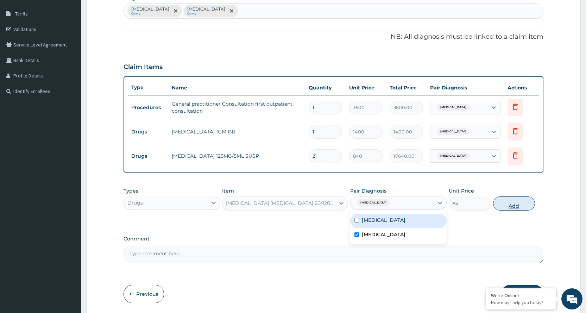
click at [503, 204] on button "Add" at bounding box center [515, 204] width 42 height 14
type input "0"
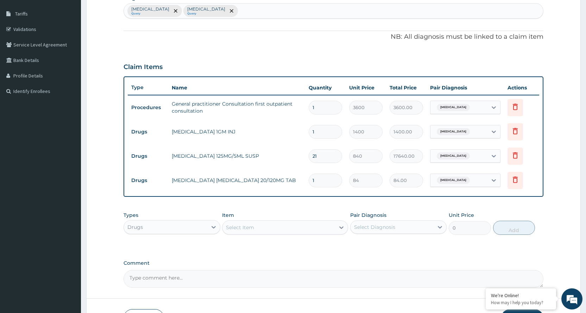
type input "0.00"
type input "6"
type input "504.00"
type input "6"
click at [267, 227] on div "Select Item" at bounding box center [279, 227] width 113 height 11
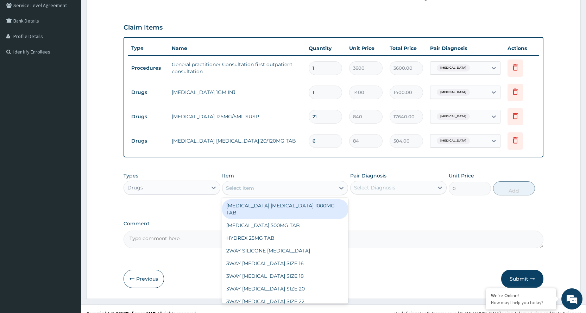
scroll to position [158, 0]
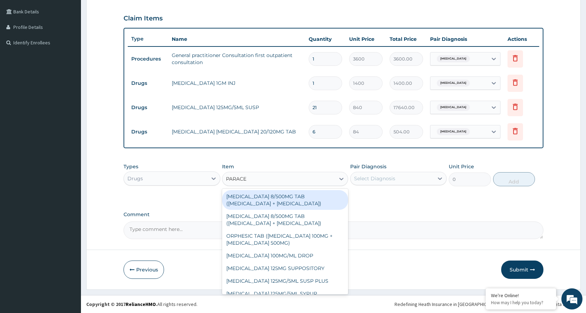
type input "PARACET"
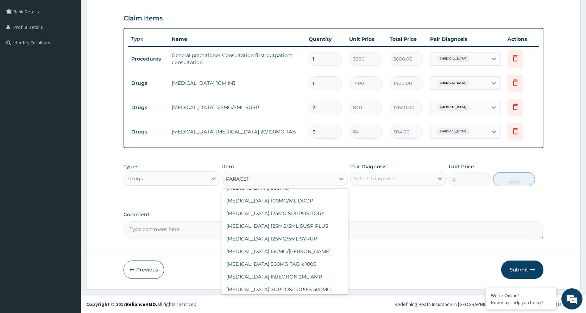
scroll to position [179, 0]
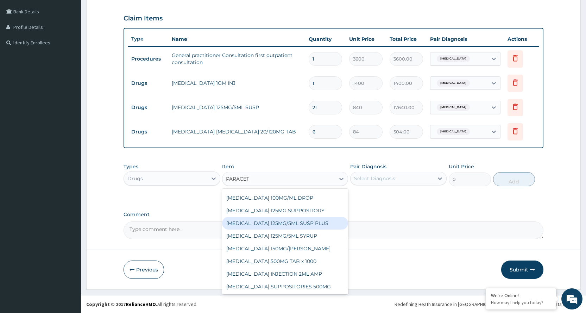
click at [310, 222] on div "PARACETAMOL 125MG/5ML SUSP PLUS" at bounding box center [285, 223] width 126 height 13
type input "525"
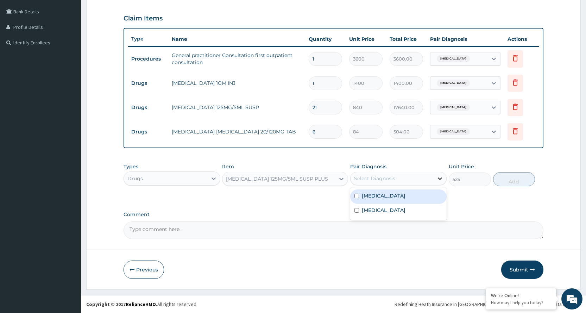
click at [437, 177] on icon at bounding box center [440, 178] width 7 height 7
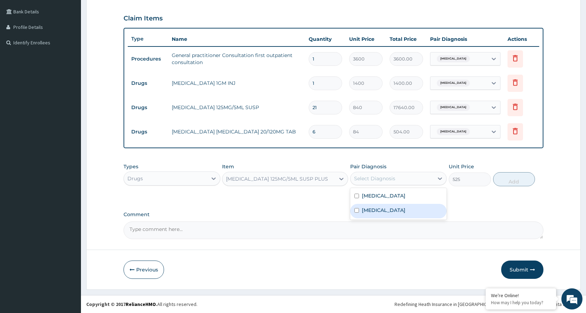
click at [370, 212] on label "Malaria" at bounding box center [384, 210] width 44 height 7
checkbox input "true"
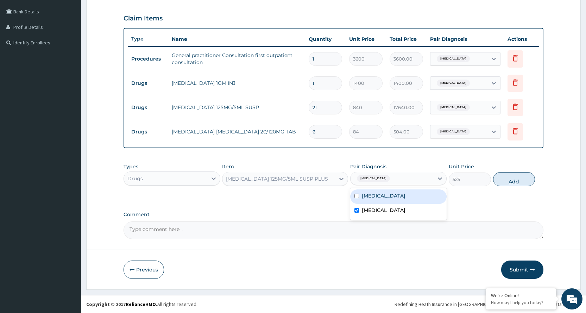
click at [501, 182] on button "Add" at bounding box center [515, 179] width 42 height 14
type input "0"
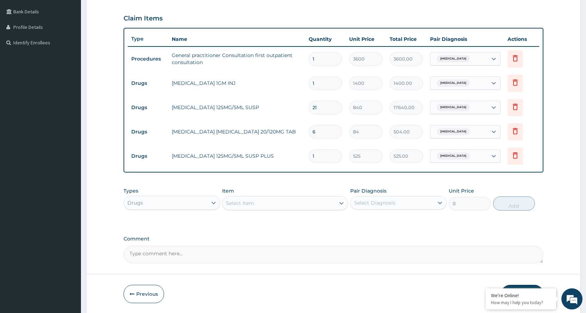
type input "0.00"
type input "9"
type input "4725.00"
type input "9"
click at [514, 158] on icon at bounding box center [515, 155] width 5 height 6
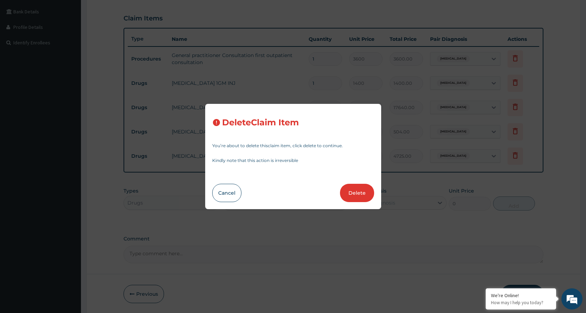
click at [433, 164] on div "Delete Claim Item You’re about to delete this claim item , click delete to cont…" at bounding box center [293, 156] width 586 height 313
click at [226, 190] on button "Cancel" at bounding box center [226, 193] width 29 height 18
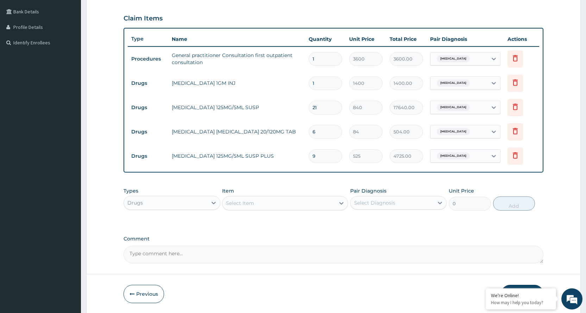
click at [327, 158] on input "9" at bounding box center [325, 156] width 33 height 14
type input "0.00"
type input "1"
type input "525.00"
type input "1"
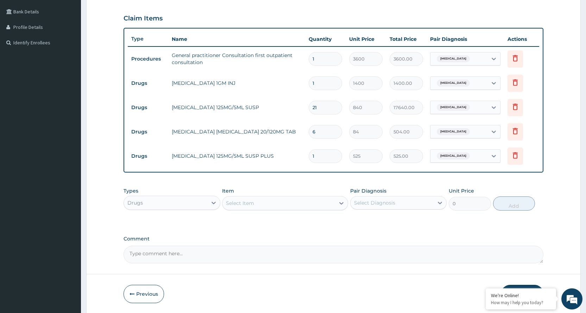
click at [291, 205] on div "Select Item" at bounding box center [279, 203] width 113 height 11
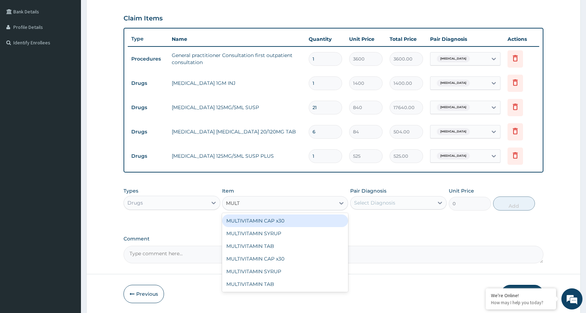
type input "MULTI"
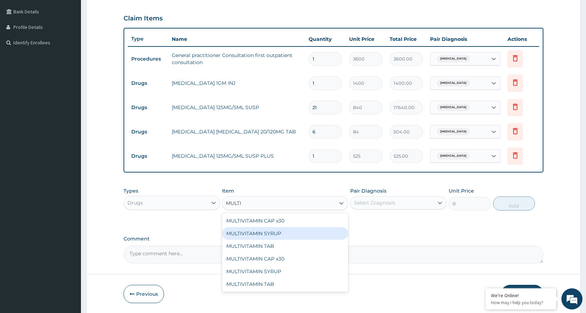
click at [280, 231] on div "MULTIVITAMIN SYRUP" at bounding box center [285, 233] width 126 height 13
type input "525"
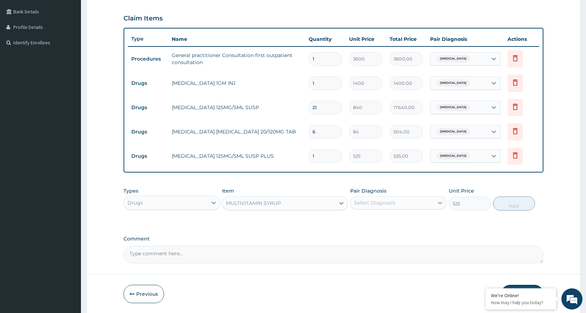
click at [440, 204] on icon at bounding box center [441, 203] width 4 height 2
click at [387, 232] on div "Malaria" at bounding box center [398, 235] width 97 height 14
checkbox input "true"
click at [516, 206] on button "Add" at bounding box center [515, 204] width 42 height 14
type input "0"
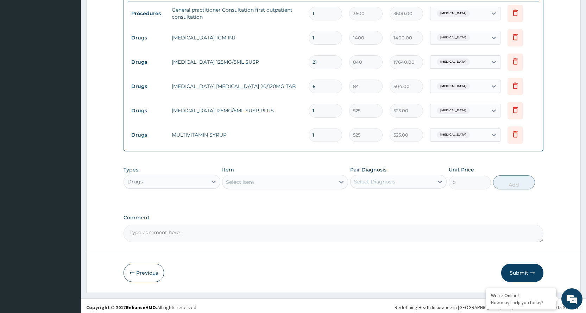
scroll to position [207, 0]
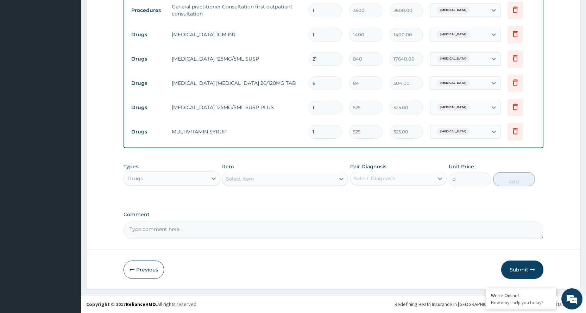
click at [534, 268] on icon "button" at bounding box center [532, 269] width 5 height 5
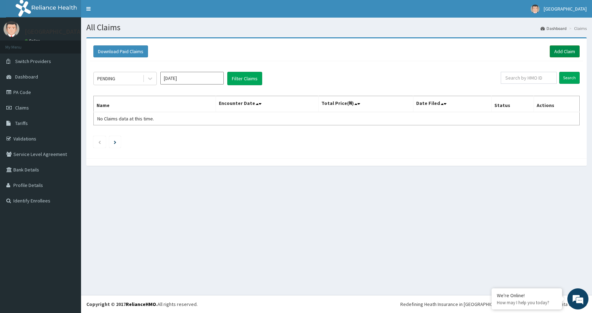
click at [561, 51] on link "Add Claim" at bounding box center [565, 51] width 30 height 12
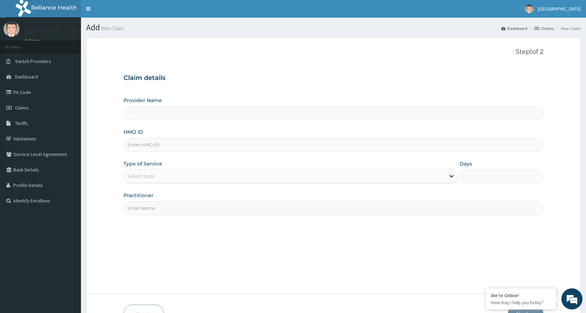
type input "[GEOGRAPHIC_DATA]"
click at [207, 175] on div "Select type" at bounding box center [285, 175] width 322 height 11
drag, startPoint x: 128, startPoint y: 176, endPoint x: 167, endPoint y: 175, distance: 38.4
click at [167, 175] on div "BXL/10255/C BXL/10255/C" at bounding box center [285, 175] width 322 height 11
type input "BXL/10255/C"
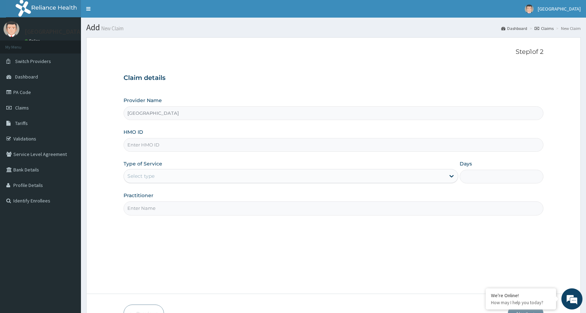
click at [163, 149] on input "HMO ID" at bounding box center [334, 145] width 420 height 14
paste input "BXL/10255/C"
type input "BXL/10255/C"
click at [159, 172] on div "Select type" at bounding box center [285, 175] width 322 height 11
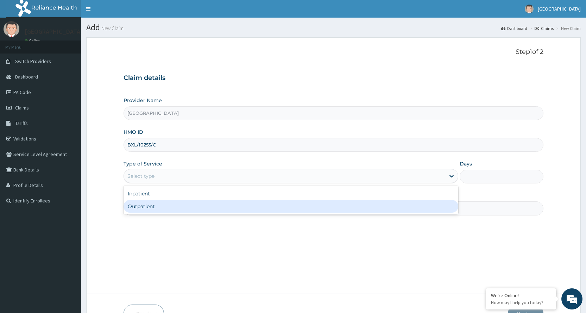
click at [163, 203] on div "Outpatient" at bounding box center [291, 206] width 335 height 13
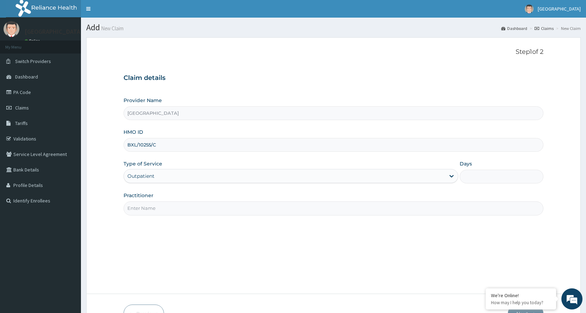
type input "1"
click at [166, 207] on input "Practitioner" at bounding box center [334, 208] width 420 height 14
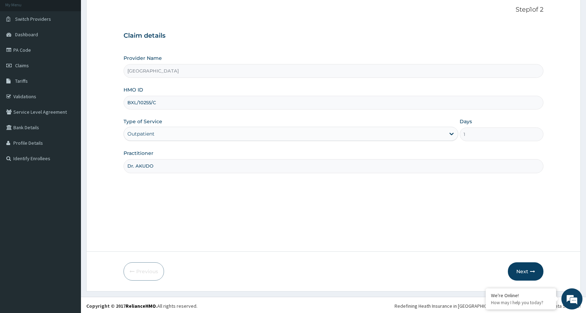
scroll to position [44, 0]
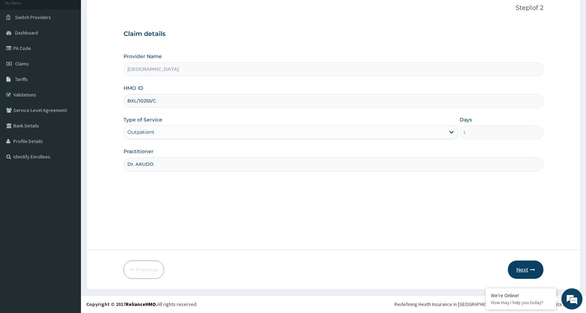
type input "Dr. AKUDO"
click at [529, 269] on button "Next" at bounding box center [526, 270] width 36 height 18
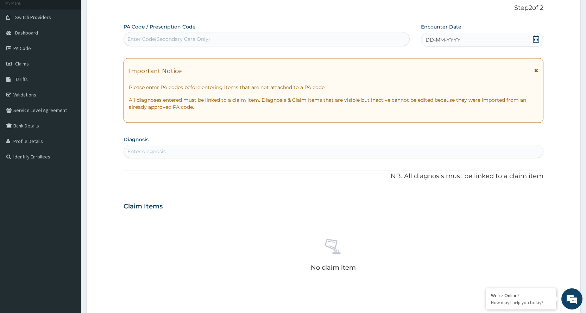
click at [497, 37] on div "DD-MM-YYYY" at bounding box center [482, 40] width 123 height 14
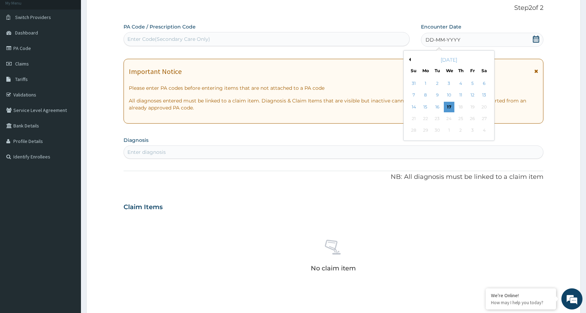
click at [410, 60] on button "Previous Month" at bounding box center [410, 60] width 4 height 4
click at [484, 116] on div "23" at bounding box center [484, 118] width 11 height 11
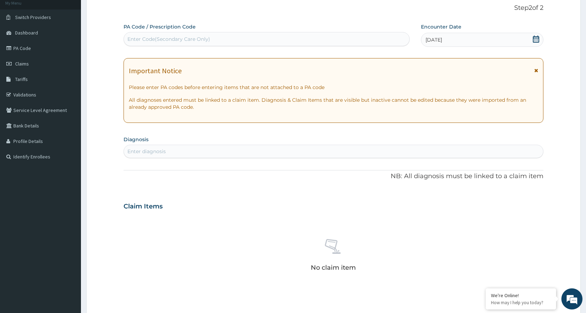
click at [201, 153] on div "Enter diagnosis" at bounding box center [334, 151] width 420 height 11
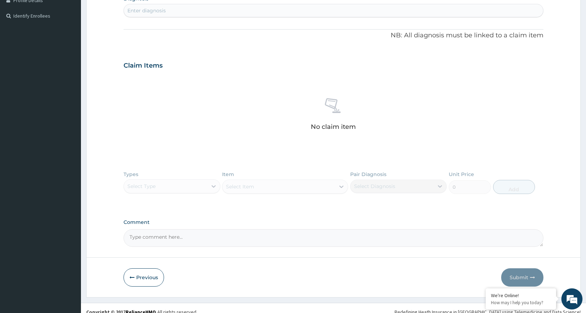
scroll to position [150, 0]
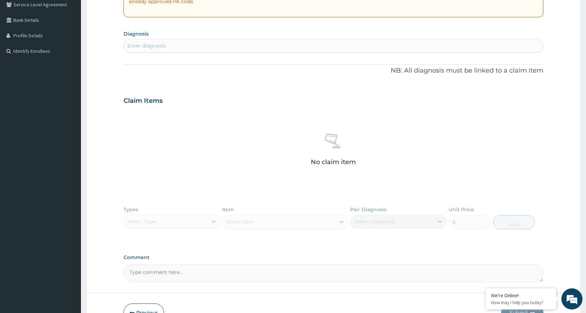
type input "D"
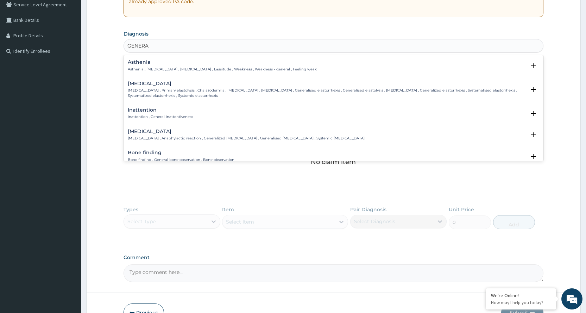
type input "GENERAL"
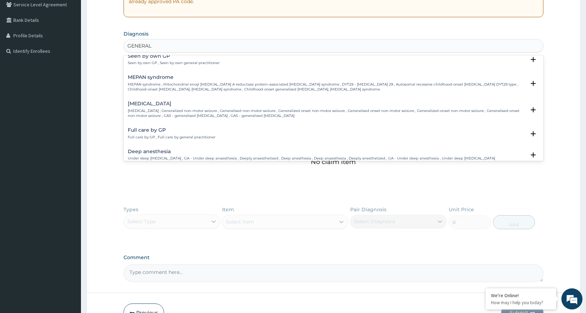
scroll to position [247, 0]
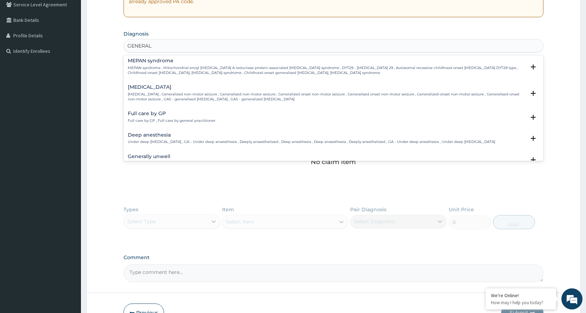
click at [167, 112] on h4 "Full care by GP" at bounding box center [172, 113] width 88 height 5
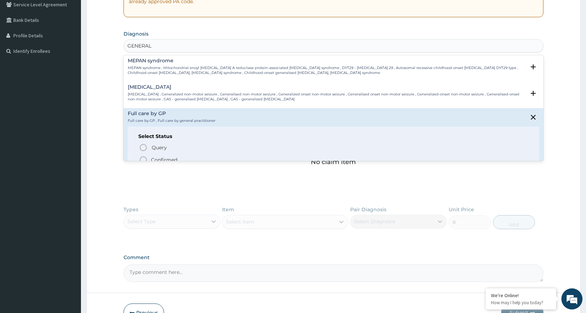
click at [161, 156] on span "Confirmed" at bounding box center [334, 160] width 390 height 8
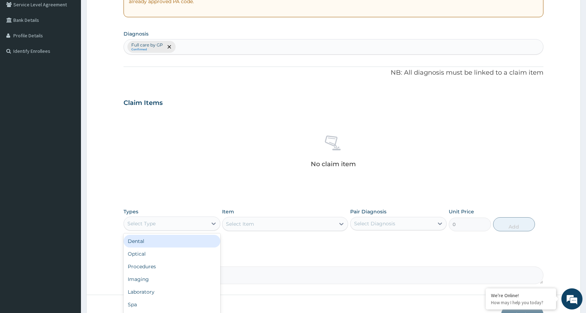
click at [191, 217] on div "Select Type" at bounding box center [172, 224] width 97 height 14
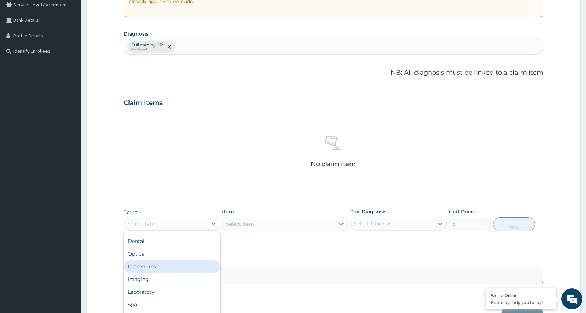
click at [164, 266] on div "Procedures" at bounding box center [172, 266] width 97 height 13
click at [323, 226] on div "Select Item" at bounding box center [279, 223] width 113 height 11
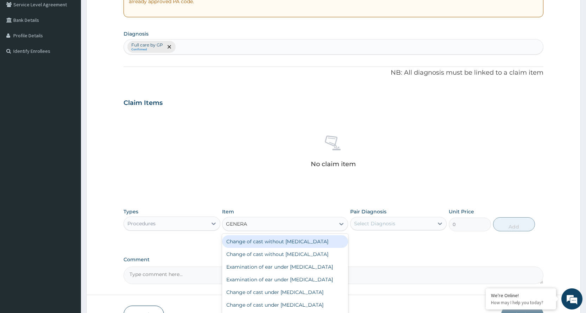
type input "GENERAL"
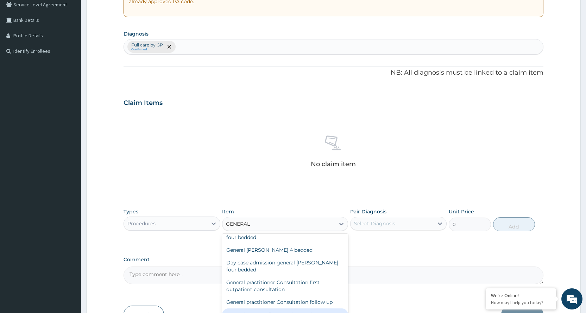
scroll to position [113, 0]
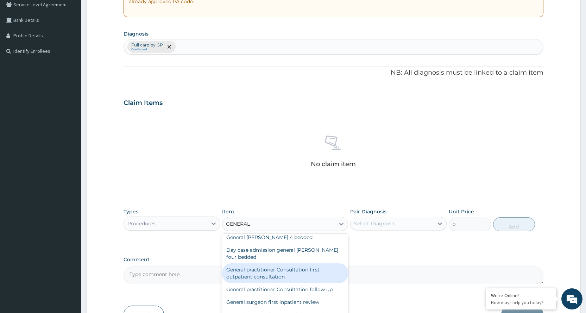
type input "3600"
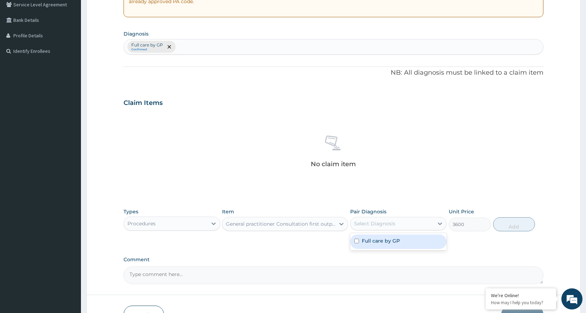
click at [364, 225] on div "Select Diagnosis" at bounding box center [374, 223] width 41 height 7
checkbox input "true"
click at [510, 225] on button "Add" at bounding box center [515, 224] width 42 height 14
type input "0"
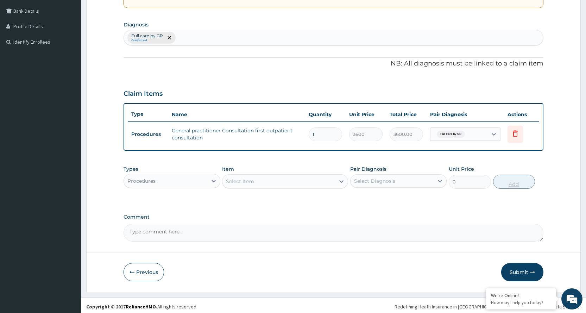
scroll to position [161, 0]
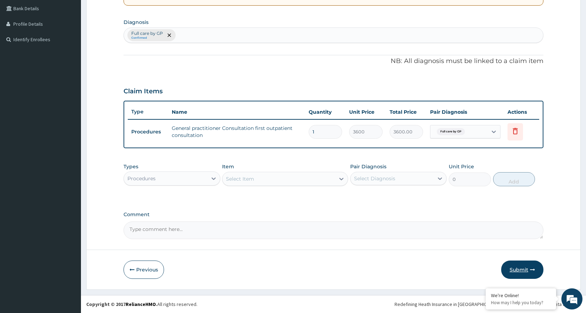
click at [527, 268] on button "Submit" at bounding box center [523, 270] width 42 height 18
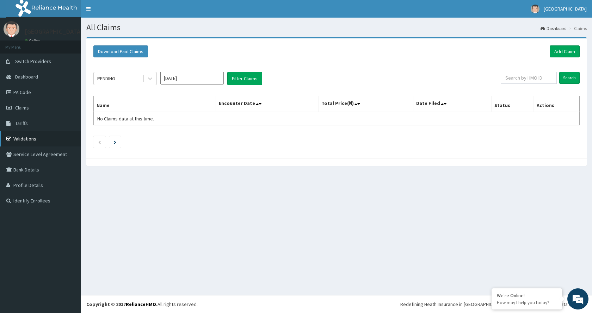
click at [40, 136] on link "Validations" at bounding box center [40, 138] width 81 height 15
click at [557, 45] on link "Add Claim" at bounding box center [565, 51] width 30 height 12
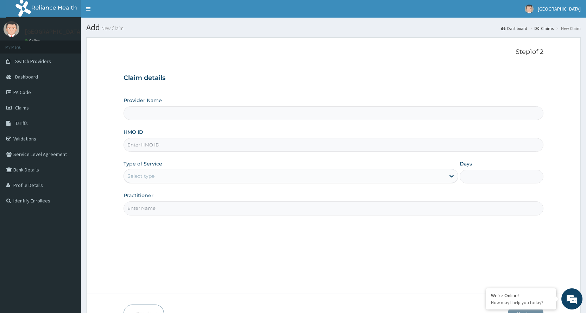
click at [199, 144] on input "HMO ID" at bounding box center [334, 145] width 420 height 14
type input "[GEOGRAPHIC_DATA]"
type input "bxl/10176/a"
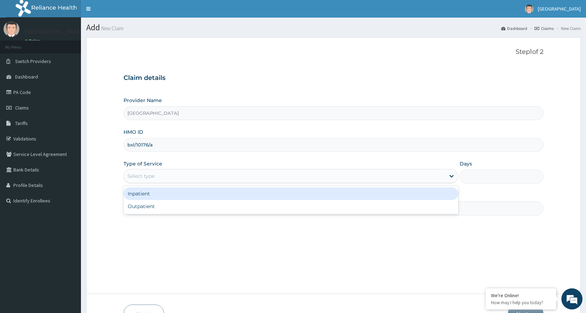
click at [190, 174] on div "Select type" at bounding box center [285, 175] width 322 height 11
click at [185, 194] on div "Inpatient" at bounding box center [291, 193] width 335 height 13
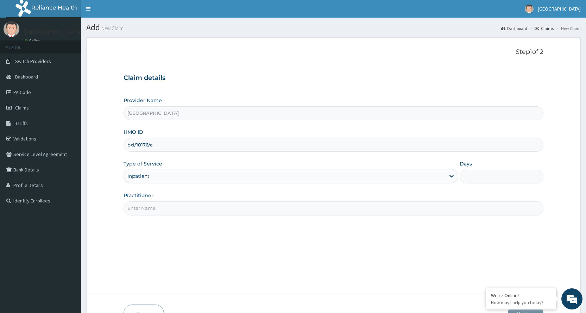
click at [504, 180] on input "Days" at bounding box center [502, 177] width 84 height 14
type input "1"
click at [239, 210] on input "Practitioner" at bounding box center [334, 208] width 420 height 14
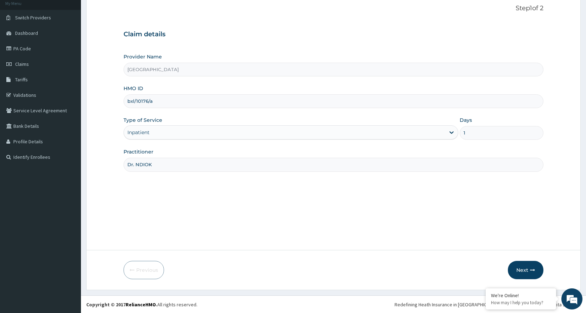
scroll to position [44, 0]
type input "Dr. NDIOK"
click at [538, 272] on button "Next" at bounding box center [526, 270] width 36 height 18
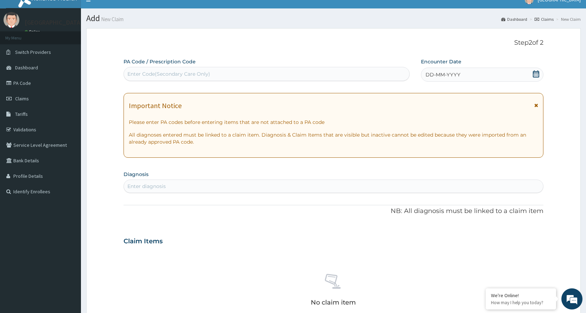
scroll to position [9, 0]
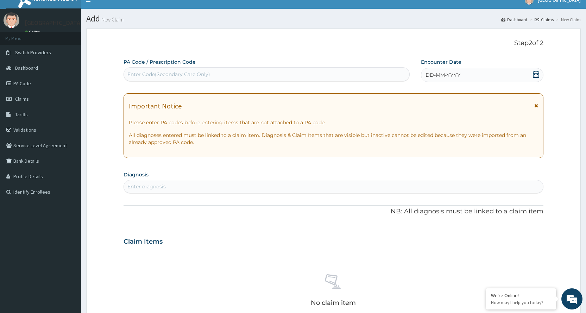
click at [536, 73] on icon at bounding box center [536, 74] width 6 height 7
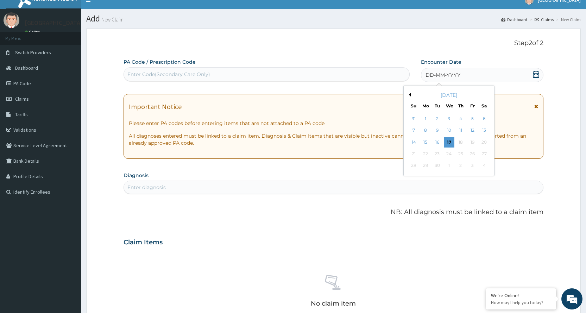
click at [410, 95] on button "Previous Month" at bounding box center [410, 95] width 4 height 4
click at [485, 164] on div "30" at bounding box center [484, 166] width 11 height 11
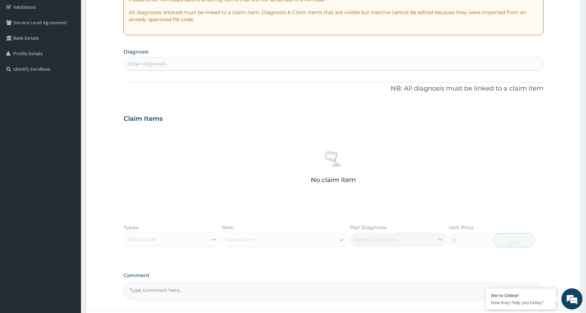
scroll to position [114, 0]
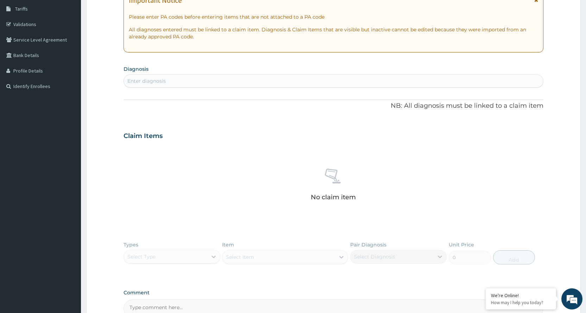
click at [297, 80] on div "Enter diagnosis" at bounding box center [334, 80] width 420 height 11
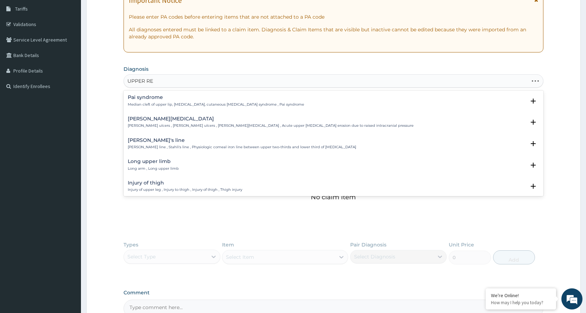
type input "UPPER RES"
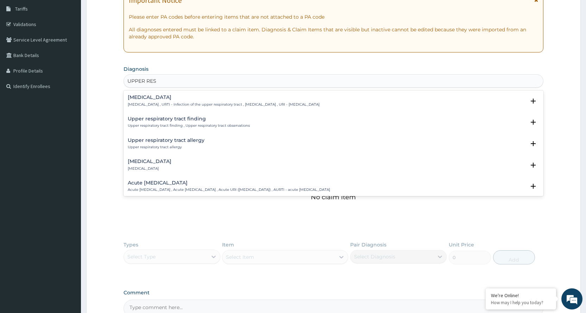
click at [271, 99] on h4 "Upper respiratory infection" at bounding box center [224, 97] width 192 height 5
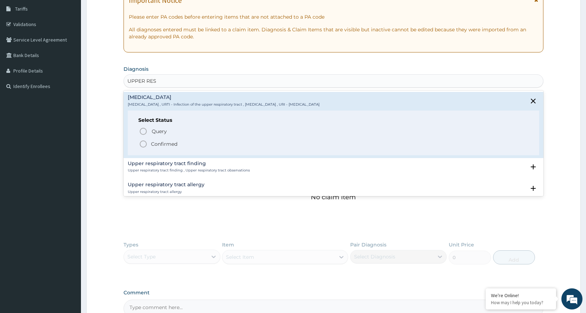
click at [147, 144] on circle "status option filled" at bounding box center [143, 144] width 6 height 6
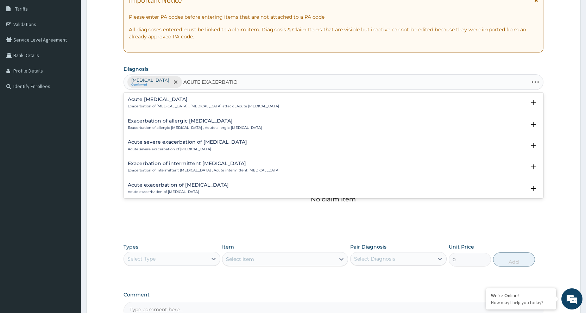
type input "ACUTE EXACERBATION"
click at [172, 105] on p "Exacerbation of asthma , Asthma attack , Acute asthma" at bounding box center [203, 106] width 151 height 5
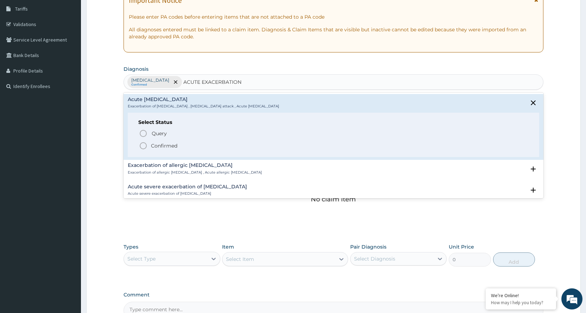
click at [142, 146] on icon "status option filled" at bounding box center [143, 146] width 8 height 8
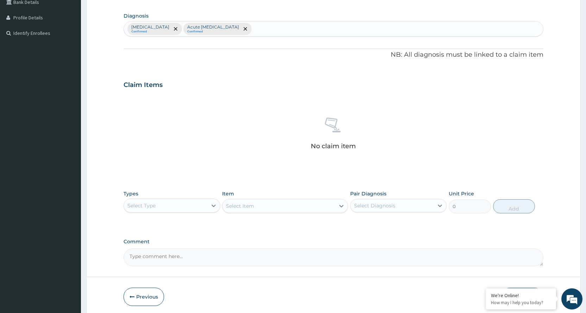
scroll to position [185, 0]
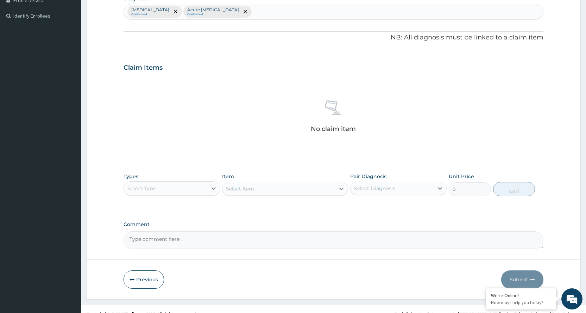
click at [200, 188] on div "Select Type" at bounding box center [165, 188] width 83 height 11
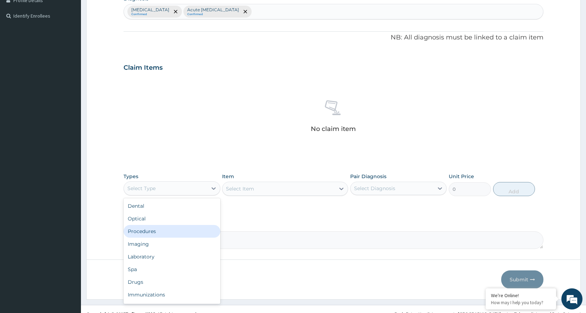
click at [186, 231] on div "Procedures" at bounding box center [172, 231] width 97 height 13
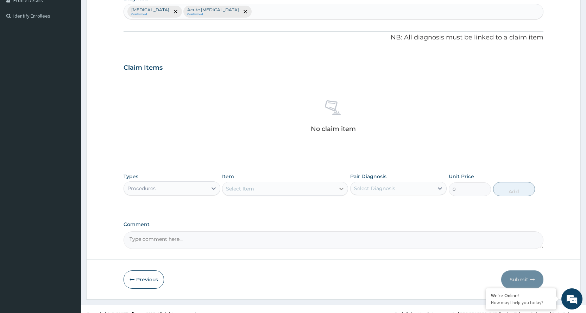
click at [342, 186] on icon at bounding box center [341, 188] width 7 height 7
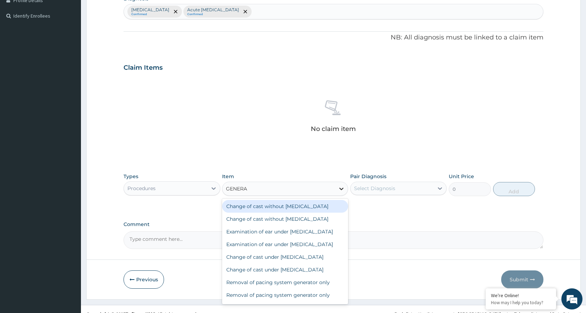
type input "GENERAL"
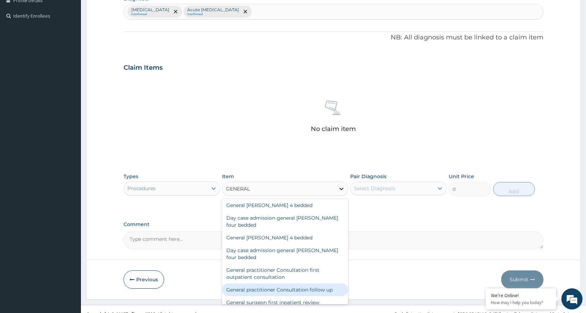
scroll to position [87, 0]
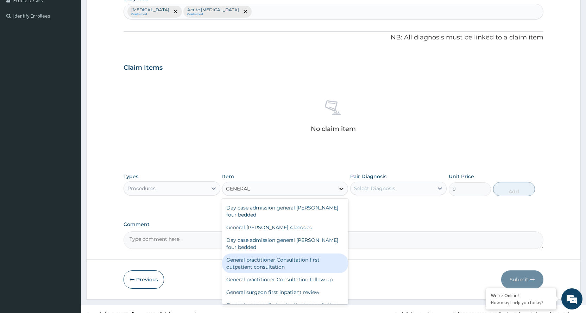
type input "3600"
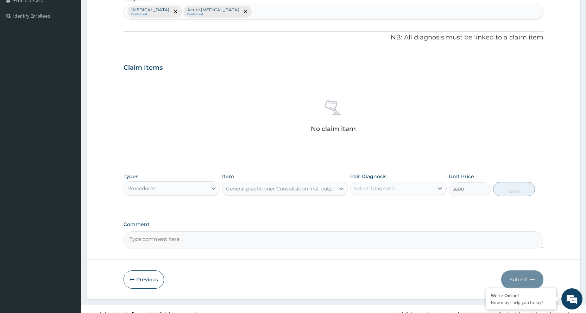
click at [390, 188] on div "Select Diagnosis" at bounding box center [374, 188] width 41 height 7
checkbox input "true"
click at [515, 192] on button "Add" at bounding box center [515, 189] width 42 height 14
type input "0"
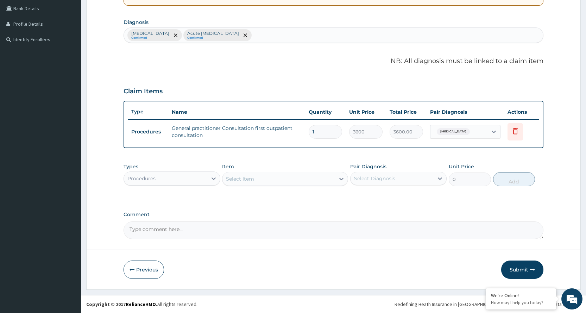
scroll to position [161, 0]
click at [178, 181] on div "Procedures" at bounding box center [165, 178] width 83 height 11
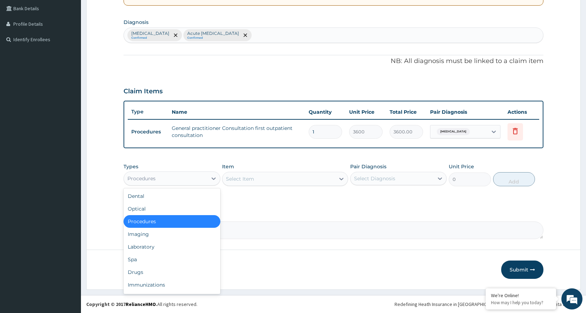
scroll to position [24, 0]
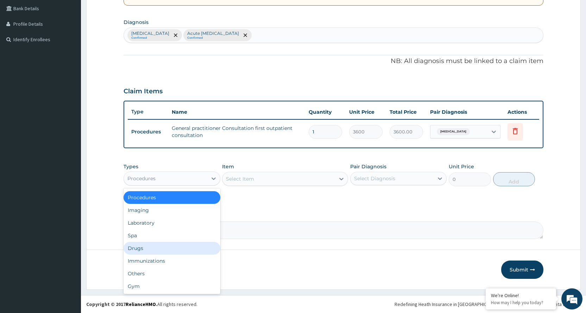
drag, startPoint x: 154, startPoint y: 249, endPoint x: 157, endPoint y: 248, distance: 3.5
click at [157, 248] on div "Drugs" at bounding box center [172, 248] width 97 height 13
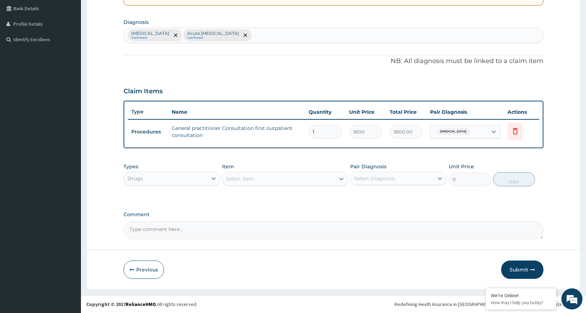
click at [270, 182] on div "Select Item" at bounding box center [279, 178] width 113 height 11
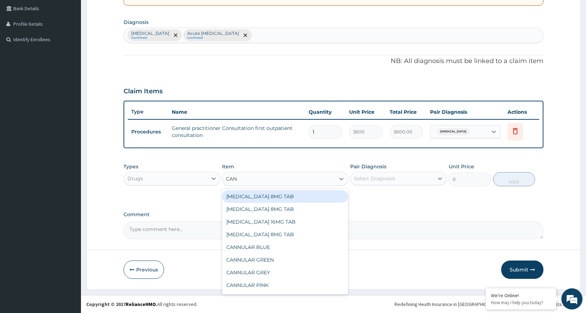
type input "CANN"
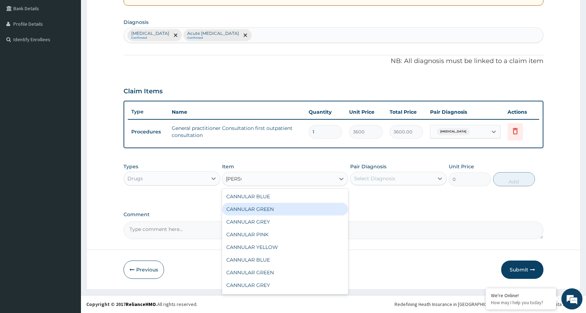
click at [262, 205] on div "CANNULAR GREEN" at bounding box center [285, 209] width 126 height 13
type input "525"
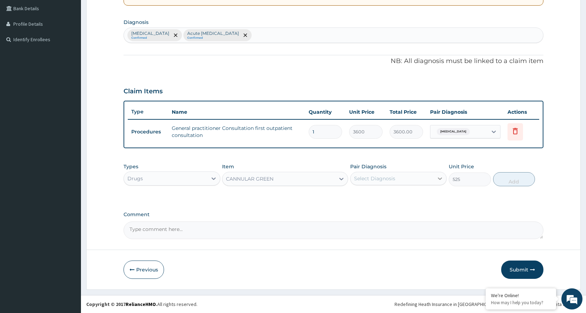
click at [440, 178] on icon at bounding box center [440, 178] width 7 height 7
click at [421, 175] on div "Select Diagnosis" at bounding box center [392, 178] width 83 height 11
click at [406, 195] on label "Upper respiratory infection" at bounding box center [384, 195] width 44 height 7
checkbox input "true"
click at [526, 178] on button "Add" at bounding box center [515, 179] width 42 height 14
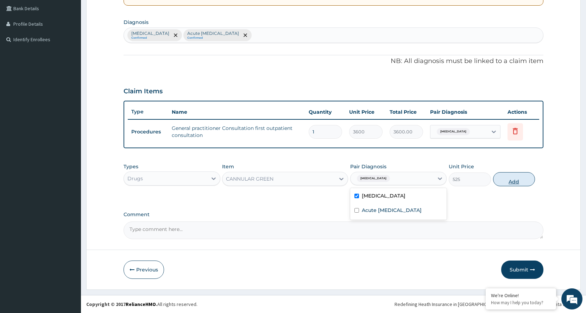
type input "0"
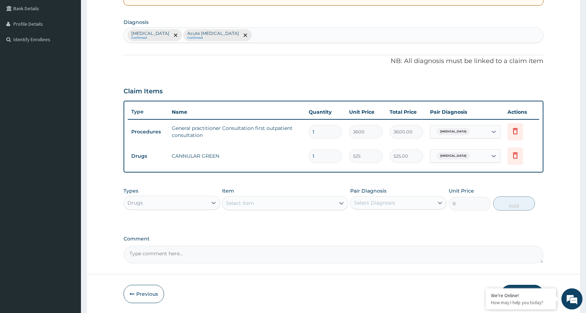
click at [244, 203] on div "Select Item" at bounding box center [240, 203] width 28 height 7
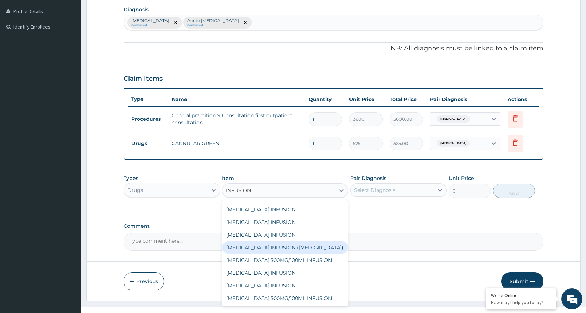
scroll to position [186, 0]
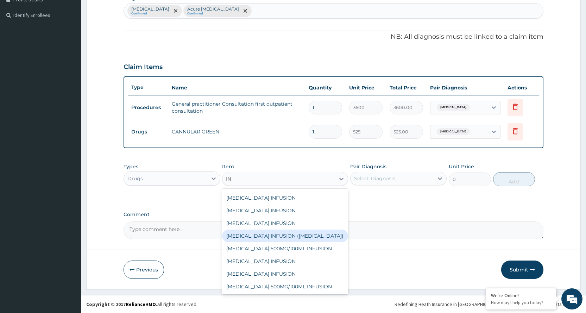
type input "I"
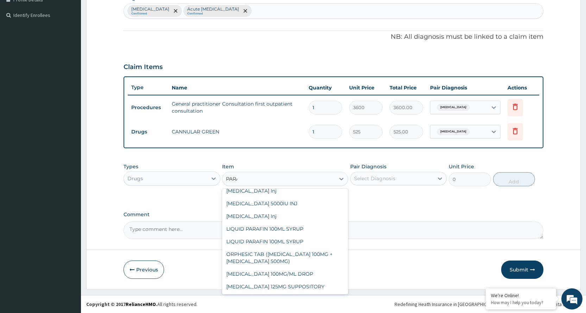
scroll to position [7, 0]
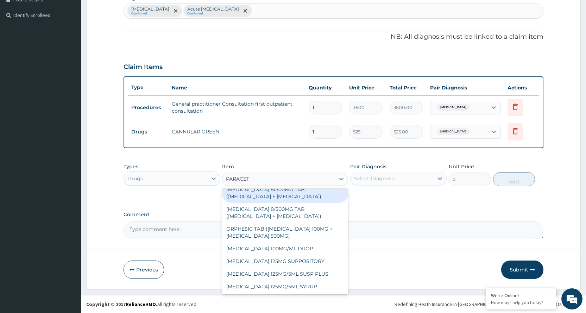
type input "PARACETA"
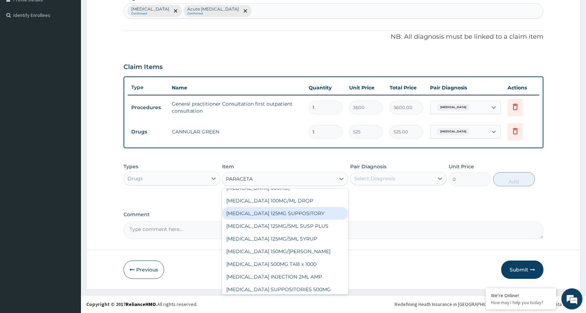
scroll to position [179, 0]
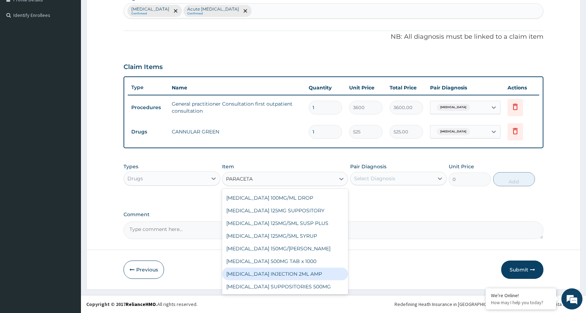
click at [324, 276] on div "PARACETAMOL INJECTION 2ML AMP" at bounding box center [285, 274] width 126 height 13
type input "700"
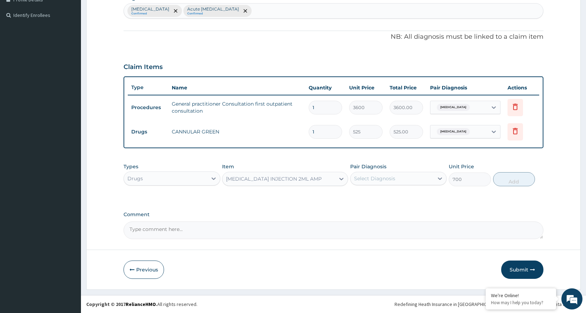
click at [428, 179] on div "Select Diagnosis" at bounding box center [392, 178] width 83 height 11
click at [406, 195] on label "Upper respiratory infection" at bounding box center [384, 195] width 44 height 7
checkbox input "true"
click at [505, 180] on button "Add" at bounding box center [515, 179] width 42 height 14
type input "0"
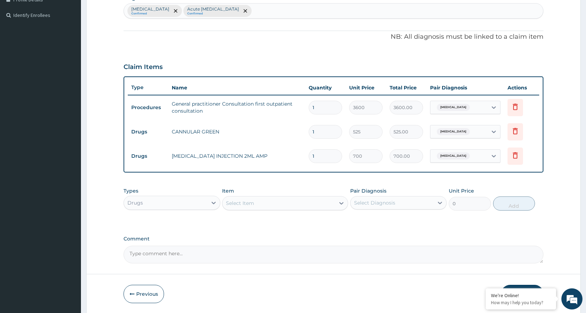
click at [306, 204] on div "Select Item" at bounding box center [279, 203] width 113 height 11
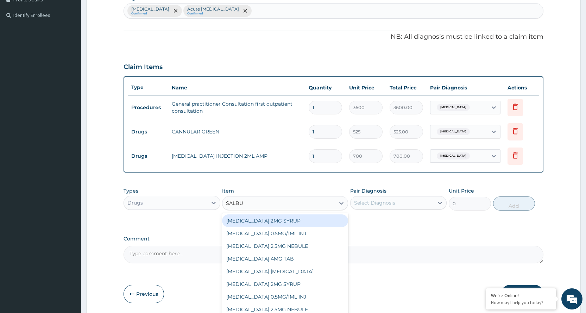
type input "SALBUT"
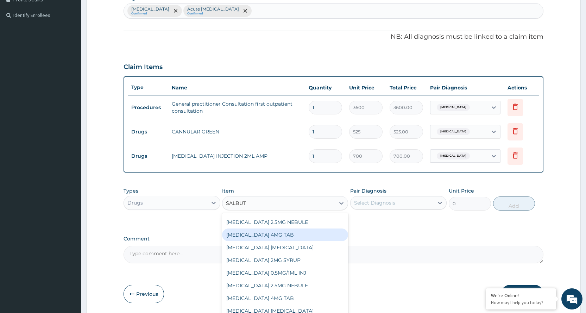
scroll to position [0, 0]
click at [298, 231] on div "SALBUTAMOL 0.5MG/1ML INJ" at bounding box center [285, 233] width 126 height 13
type input "1400"
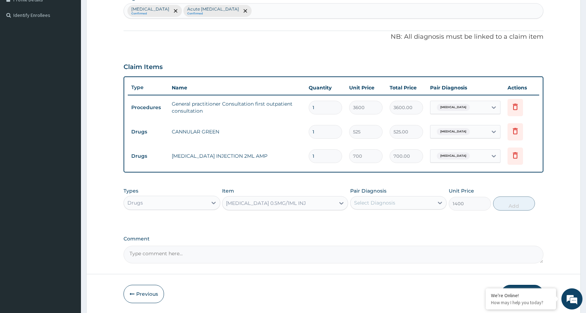
click at [404, 201] on div "Select Diagnosis" at bounding box center [392, 202] width 83 height 11
checkbox input "true"
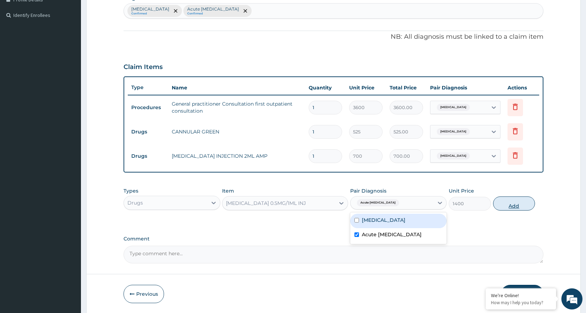
click at [515, 203] on button "Add" at bounding box center [515, 204] width 42 height 14
type input "0"
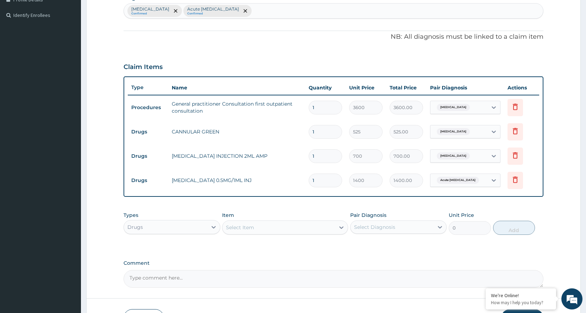
type input "0.00"
type input "2"
type input "2800.00"
type input "2"
click at [267, 227] on div "Select Item" at bounding box center [279, 227] width 113 height 11
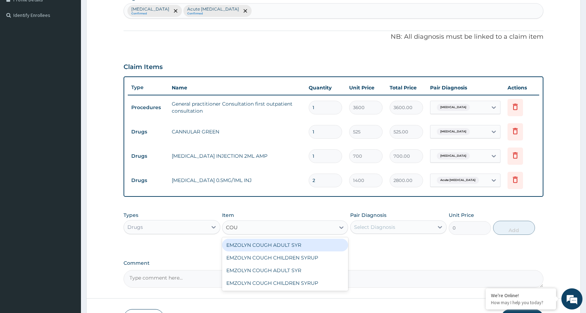
type input "COU"
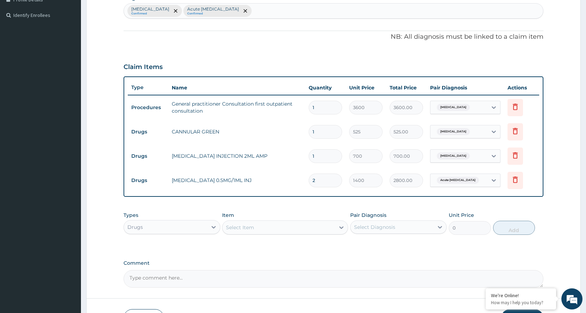
click at [303, 221] on div "Select Item" at bounding box center [285, 228] width 126 height 14
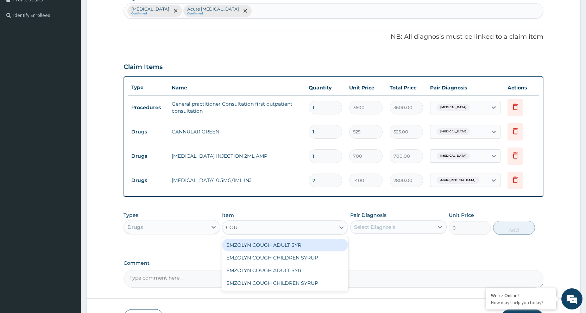
type input "COUG"
click at [299, 243] on div "EMZOLYN COUGH ADULT SYR" at bounding box center [285, 245] width 126 height 13
type input "735"
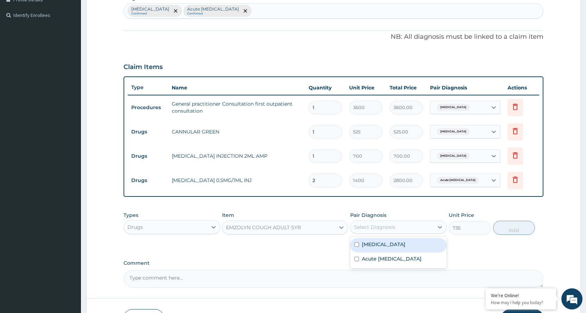
click at [415, 229] on div "Select Diagnosis" at bounding box center [392, 227] width 83 height 11
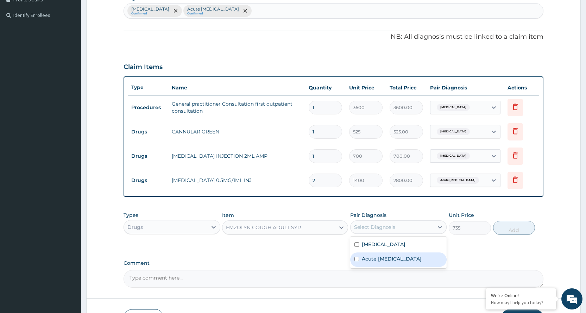
click at [390, 257] on label "Acute asthma" at bounding box center [392, 258] width 60 height 7
checkbox input "true"
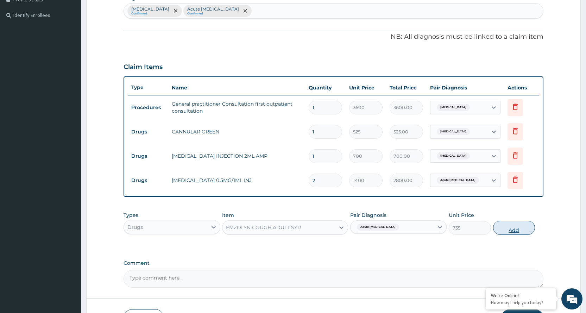
click at [512, 229] on button "Add" at bounding box center [515, 228] width 42 height 14
type input "0"
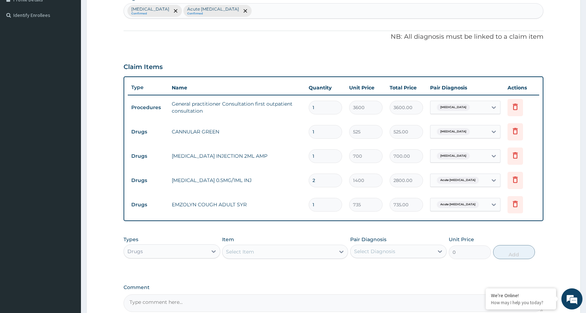
click at [286, 11] on div "Upper respiratory infection Confirmed Acute asthma Confirmed" at bounding box center [334, 11] width 420 height 15
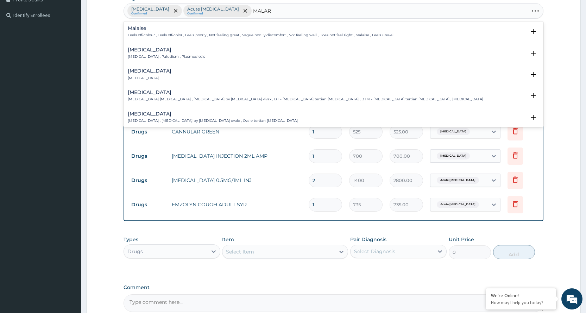
type input "MALARI"
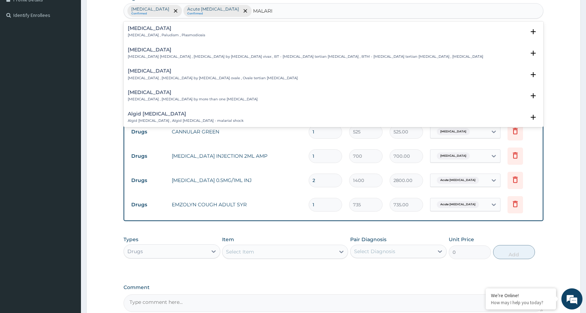
click at [153, 27] on h4 "Malaria" at bounding box center [166, 28] width 77 height 5
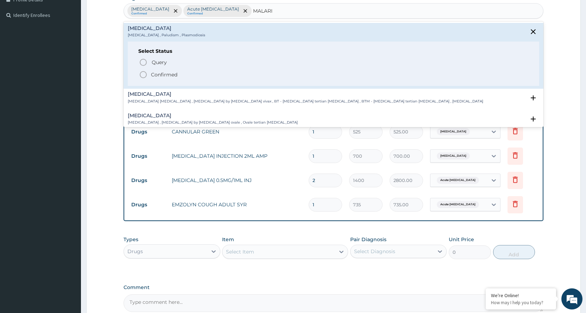
click at [145, 75] on icon "status option filled" at bounding box center [143, 74] width 8 height 8
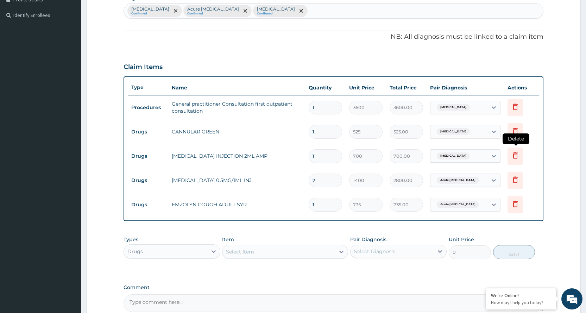
click at [514, 159] on icon at bounding box center [515, 155] width 8 height 8
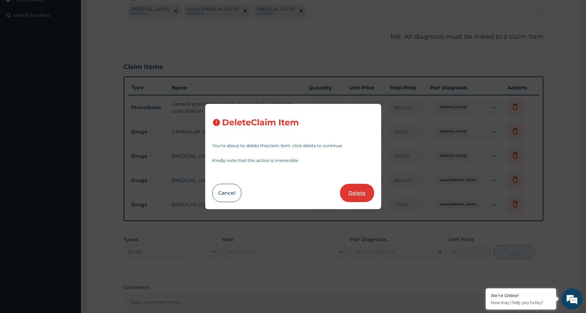
click at [353, 194] on button "Delete" at bounding box center [357, 193] width 34 height 18
type input "2"
type input "1400"
type input "2800.00"
type input "1"
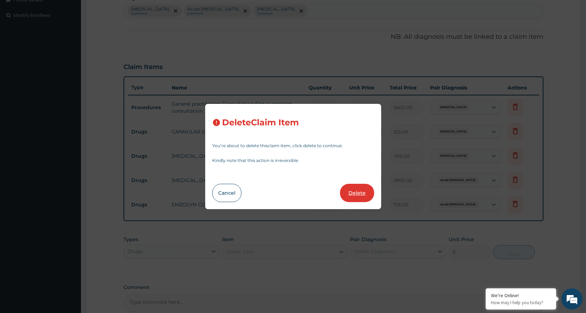
type input "735"
type input "735.00"
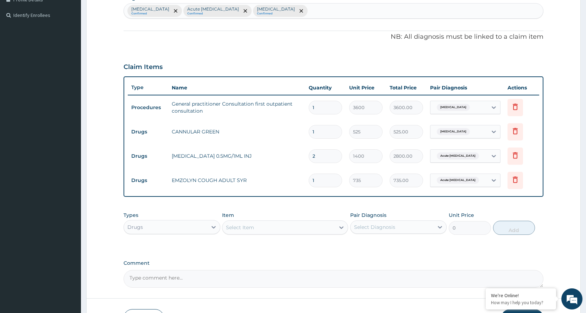
click at [285, 227] on div "Select Item" at bounding box center [279, 227] width 113 height 11
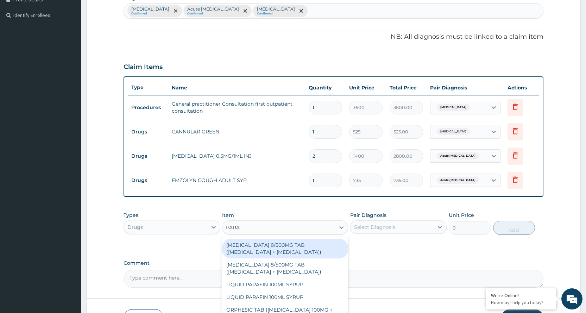
type input "PARAC"
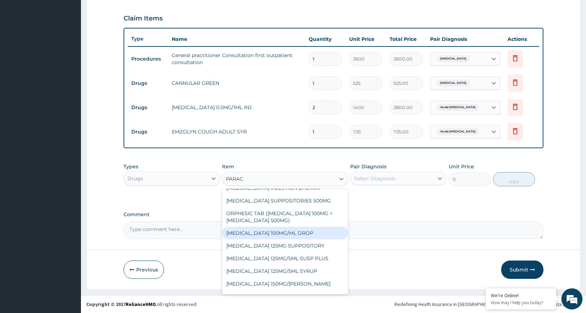
scroll to position [179, 0]
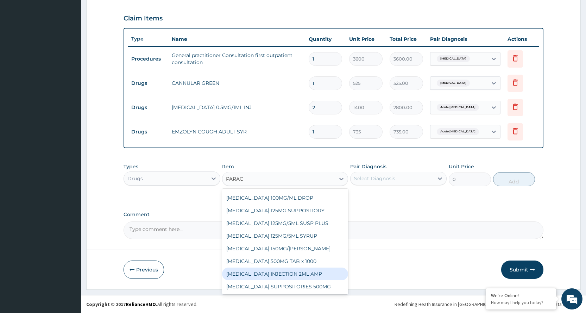
click at [305, 273] on div "PARACETAMOL INJECTION 2ML AMP" at bounding box center [285, 274] width 126 height 13
type input "700"
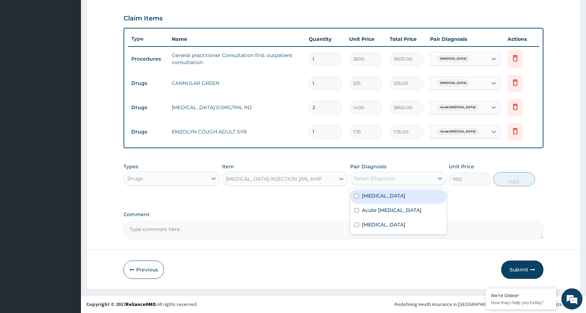
click at [423, 180] on div "Select Diagnosis" at bounding box center [392, 178] width 83 height 11
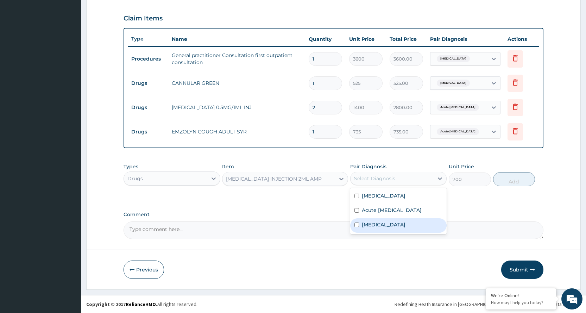
click at [374, 226] on label "Malaria" at bounding box center [384, 224] width 44 height 7
checkbox input "true"
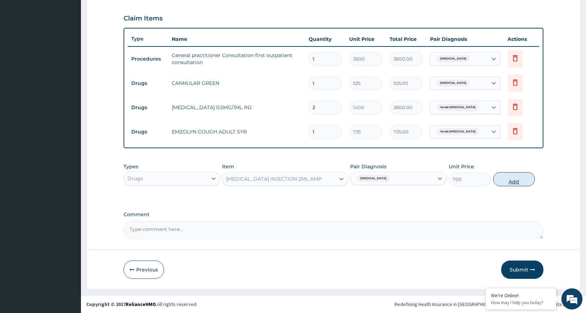
click at [512, 182] on button "Add" at bounding box center [515, 179] width 42 height 14
type input "0"
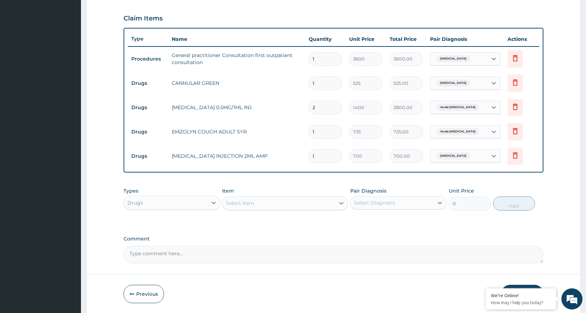
click at [275, 204] on div "Select Item" at bounding box center [279, 203] width 113 height 11
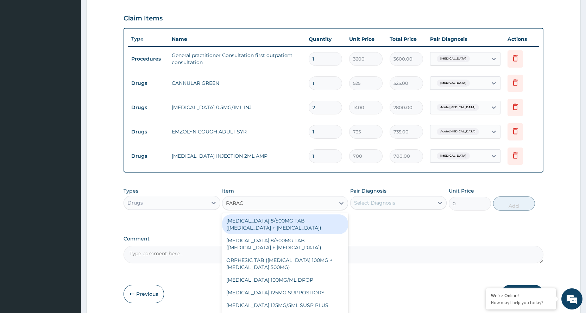
type input "PARACE"
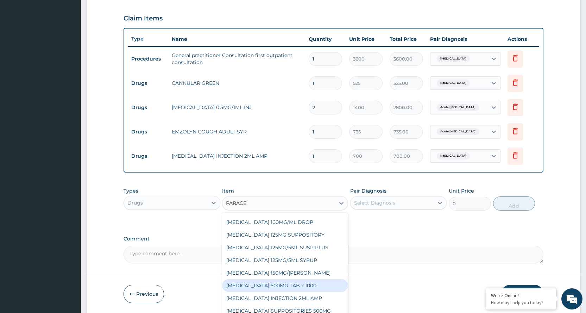
click at [290, 284] on div "PARACETAMOL 500MG TAB x 1000" at bounding box center [285, 285] width 126 height 13
type input "11.025"
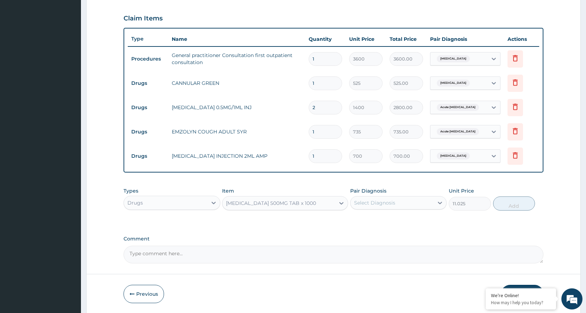
click at [434, 202] on div "Select Diagnosis" at bounding box center [392, 202] width 83 height 11
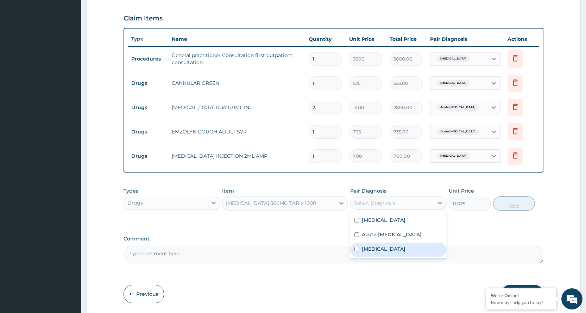
click at [372, 252] on label "Malaria" at bounding box center [384, 249] width 44 height 7
checkbox input "true"
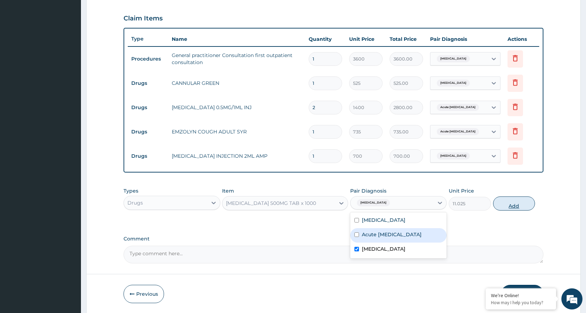
click at [513, 204] on button "Add" at bounding box center [515, 204] width 42 height 14
type input "0"
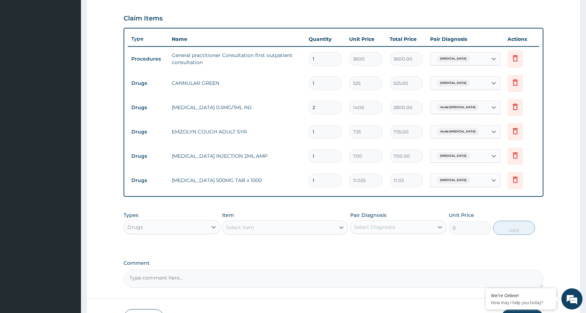
type input "18"
type input "198.45"
type input "18"
click at [310, 226] on div "Select Item" at bounding box center [279, 227] width 113 height 11
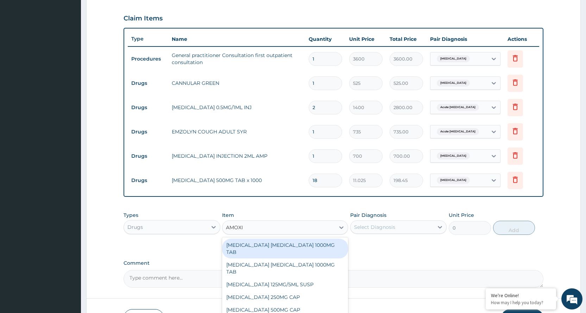
type input "AMOX"
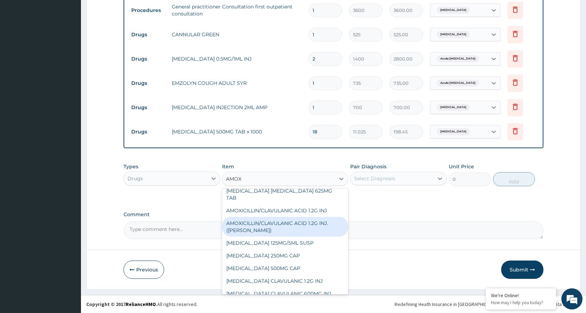
scroll to position [176, 0]
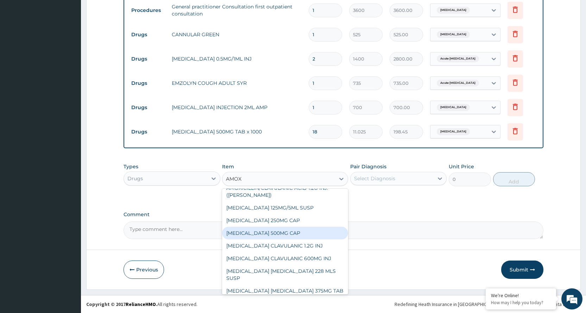
click at [283, 227] on div "AMOXICILLIN 500MG CAP" at bounding box center [285, 233] width 126 height 13
type input "35"
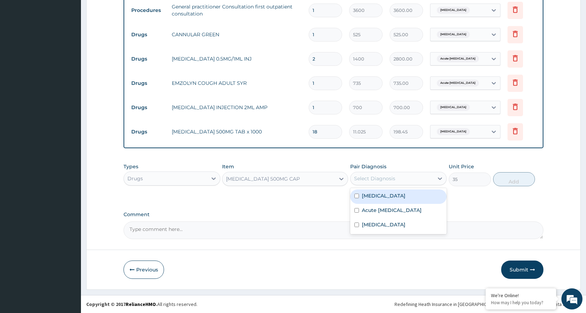
click at [421, 178] on div "Select Diagnosis" at bounding box center [392, 178] width 83 height 11
click at [406, 198] on label "Upper respiratory infection" at bounding box center [384, 195] width 44 height 7
checkbox input "true"
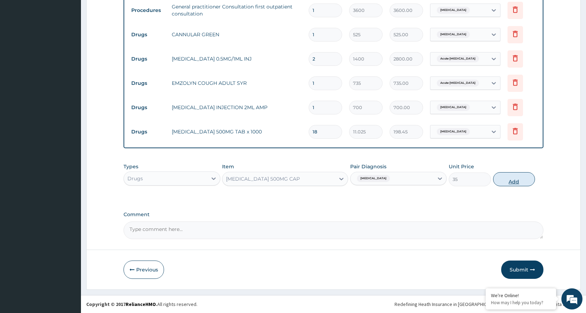
click at [516, 184] on button "Add" at bounding box center [515, 179] width 42 height 14
type input "0"
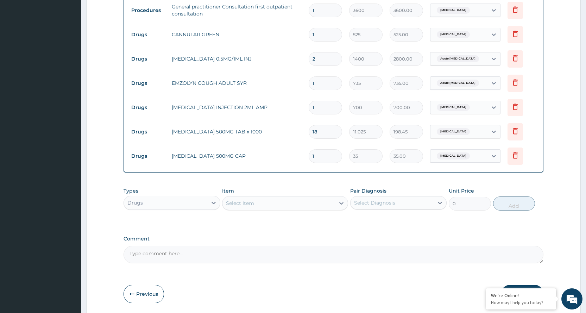
type input "14"
type input "490.00"
type input "14"
click at [244, 203] on div "Select Item" at bounding box center [240, 203] width 28 height 7
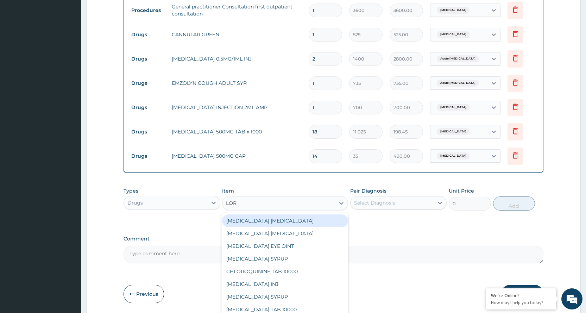
type input "LORA"
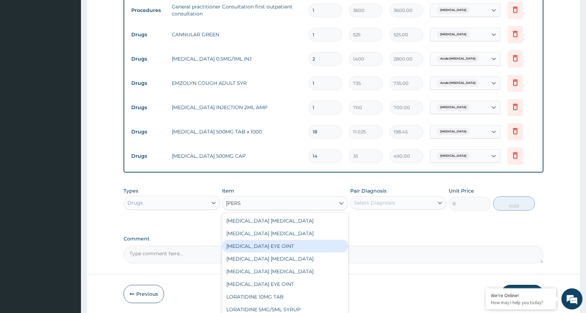
scroll to position [24, 0]
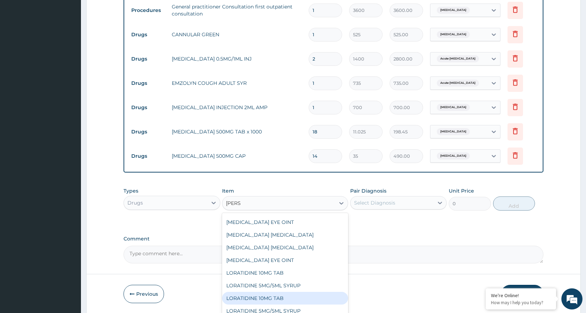
click at [281, 299] on div "LORATIDINE 10MG TAB" at bounding box center [285, 298] width 126 height 13
type input "52.5"
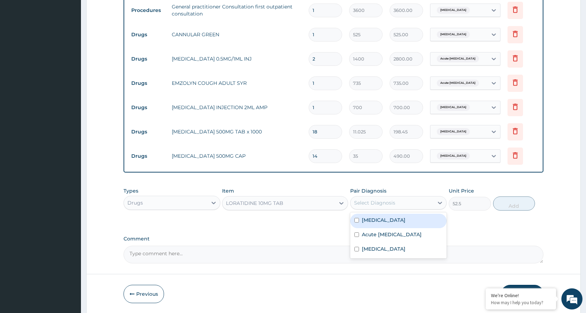
click at [421, 202] on div "Select Diagnosis" at bounding box center [392, 202] width 83 height 11
click at [377, 220] on label "Upper respiratory infection" at bounding box center [384, 220] width 44 height 7
checkbox input "true"
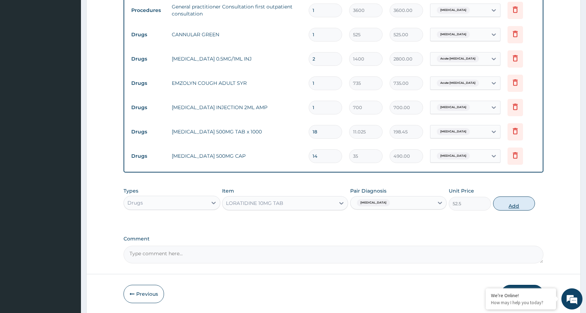
click at [523, 204] on button "Add" at bounding box center [515, 204] width 42 height 14
type input "0"
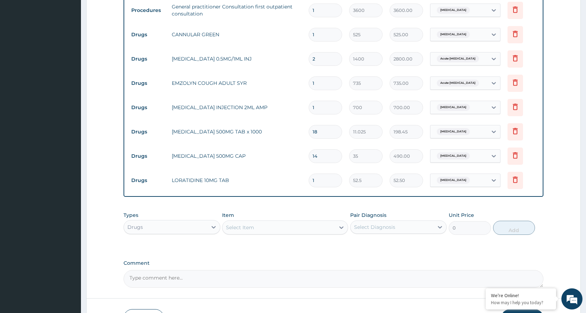
type input "0.00"
type input "3"
type input "157.50"
type input "3"
drag, startPoint x: 285, startPoint y: 223, endPoint x: 287, endPoint y: 218, distance: 5.2
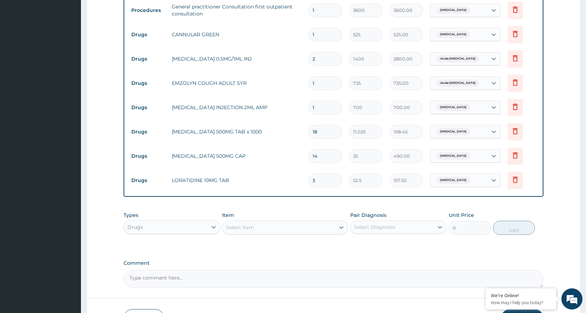
click at [287, 223] on div "Select Item" at bounding box center [279, 227] width 113 height 11
type input "PRED"
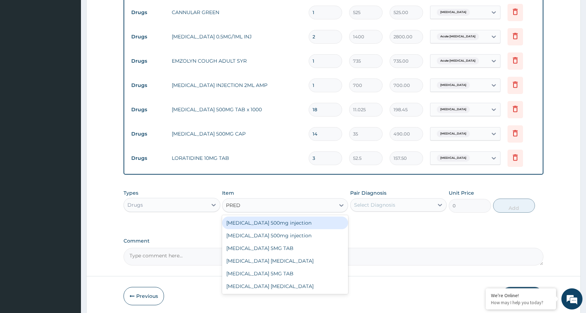
scroll to position [331, 0]
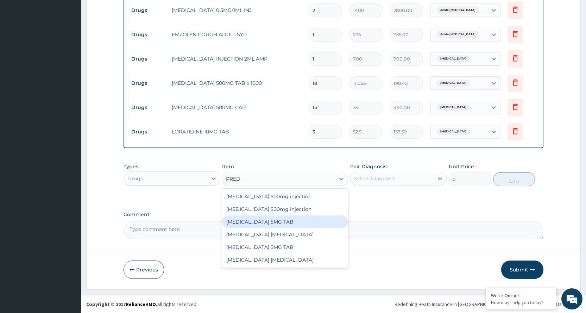
click at [286, 219] on div "PREDNISOLONE 5MG TAB" at bounding box center [285, 222] width 126 height 13
type input "52.5"
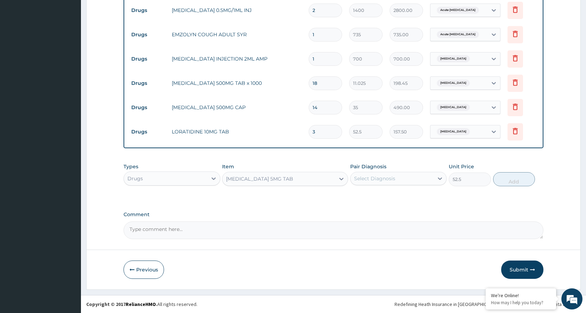
click at [383, 178] on div "Select Diagnosis" at bounding box center [374, 178] width 41 height 7
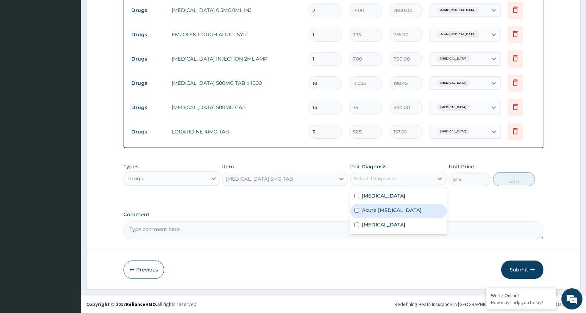
click at [385, 207] on label "Acute asthma" at bounding box center [392, 210] width 60 height 7
checkbox input "true"
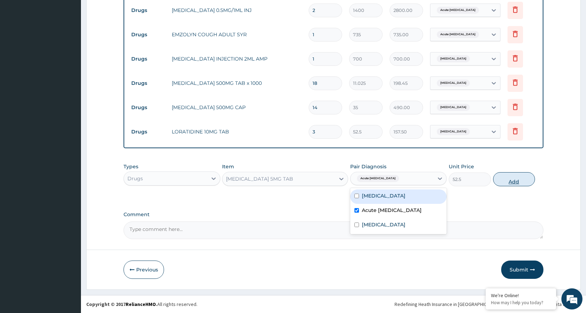
click at [519, 179] on button "Add" at bounding box center [515, 179] width 42 height 14
type input "0"
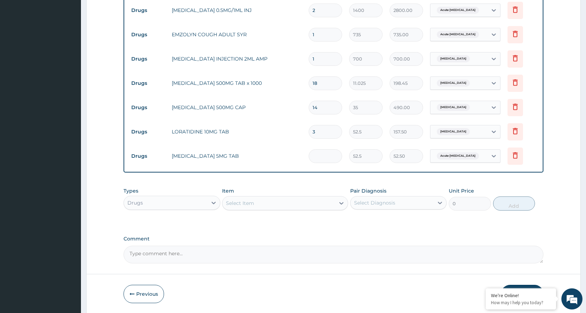
type input "0.00"
type input "5"
type input "262.50"
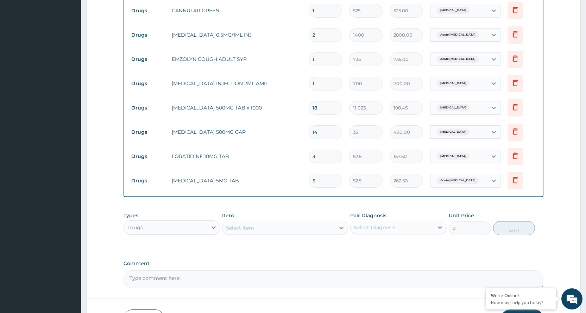
scroll to position [356, 0]
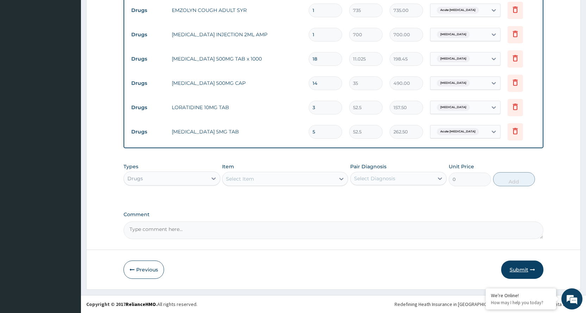
type input "5"
click at [529, 272] on button "Submit" at bounding box center [523, 270] width 42 height 18
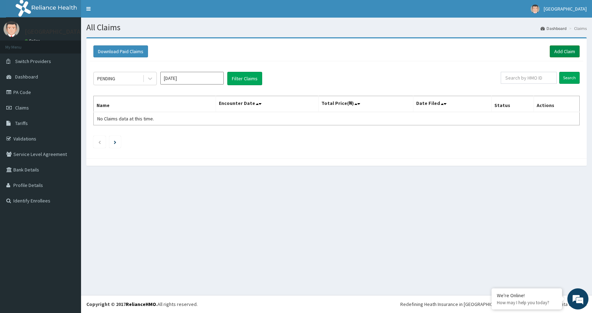
click at [561, 52] on link "Add Claim" at bounding box center [565, 51] width 30 height 12
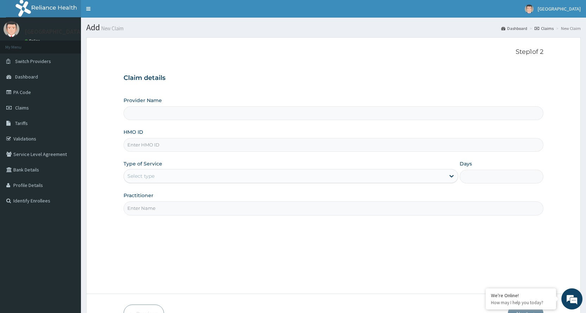
type input "[GEOGRAPHIC_DATA]"
drag, startPoint x: 128, startPoint y: 145, endPoint x: 168, endPoint y: 147, distance: 40.2
click at [168, 147] on input "SBG/10399/A" at bounding box center [334, 145] width 420 height 14
type input "SBG/10399/A"
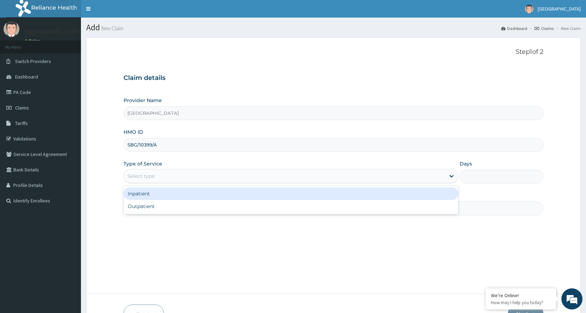
click at [148, 173] on div "Select type" at bounding box center [141, 176] width 27 height 7
click at [150, 193] on div "Inpatient" at bounding box center [291, 193] width 335 height 13
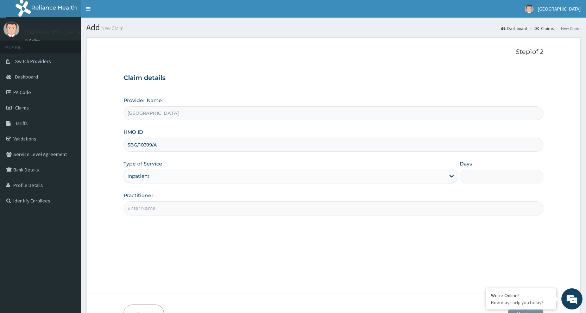
click at [518, 178] on input "Days" at bounding box center [502, 177] width 84 height 14
type input "2"
click at [187, 210] on input "Practitioner" at bounding box center [334, 208] width 420 height 14
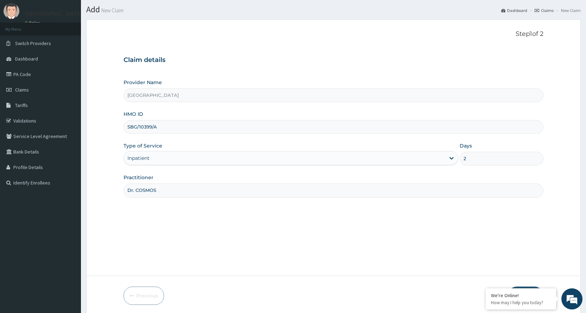
scroll to position [44, 0]
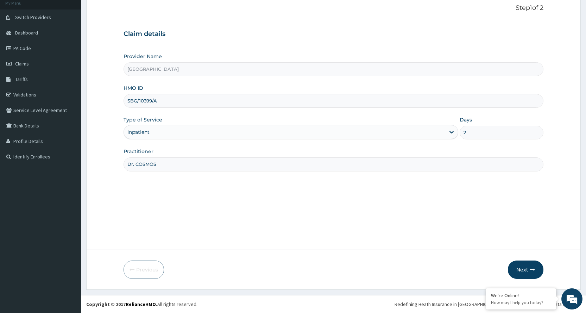
type input "Dr. COSMOS"
click at [519, 263] on button "Next" at bounding box center [526, 270] width 36 height 18
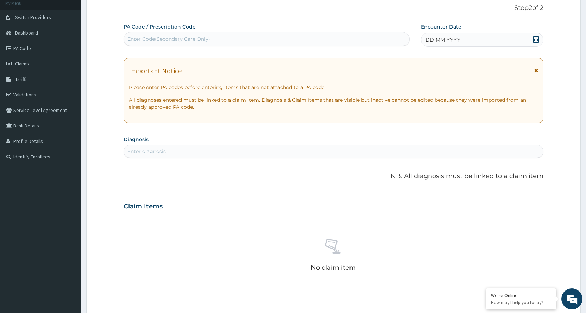
click at [540, 38] on icon at bounding box center [536, 39] width 7 height 7
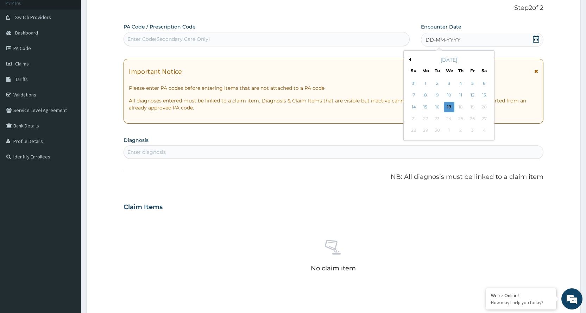
click at [411, 59] on div "[DATE]" at bounding box center [449, 59] width 85 height 7
click at [411, 59] on button "Previous Month" at bounding box center [410, 60] width 4 height 4
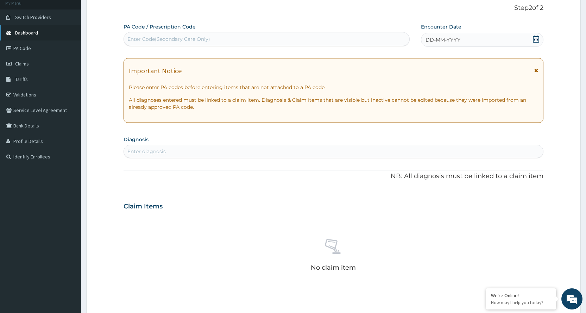
click at [29, 35] on span "Dashboard" at bounding box center [26, 33] width 23 height 6
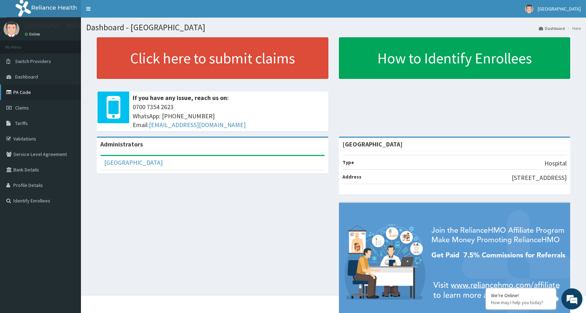
click at [27, 88] on link "PA Code" at bounding box center [40, 92] width 81 height 15
